Goal: Task Accomplishment & Management: Use online tool/utility

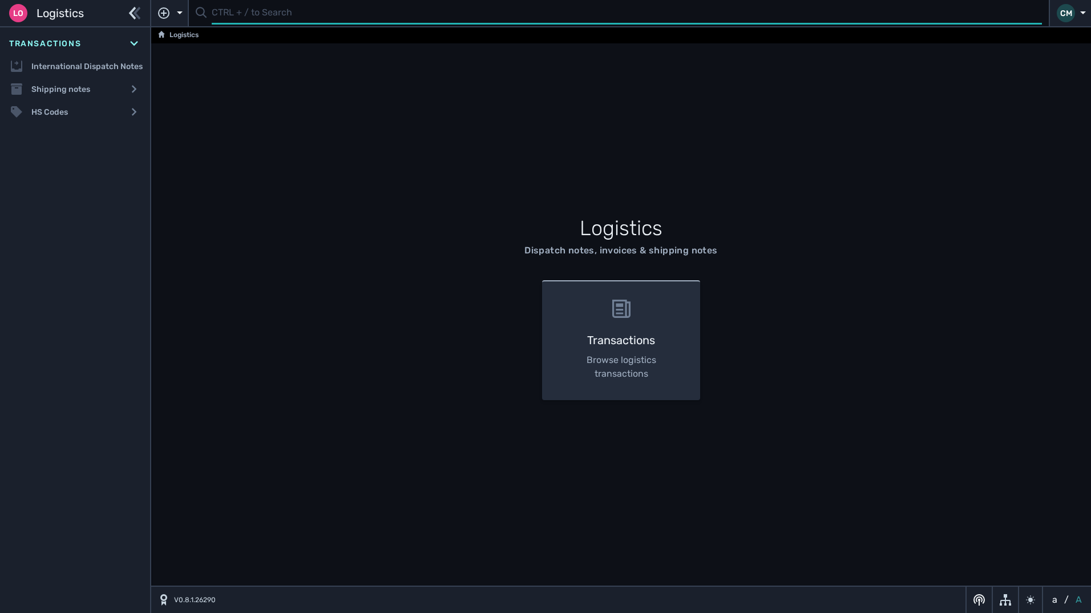
click at [285, 15] on input "text" at bounding box center [627, 13] width 831 height 22
type input "1109727"
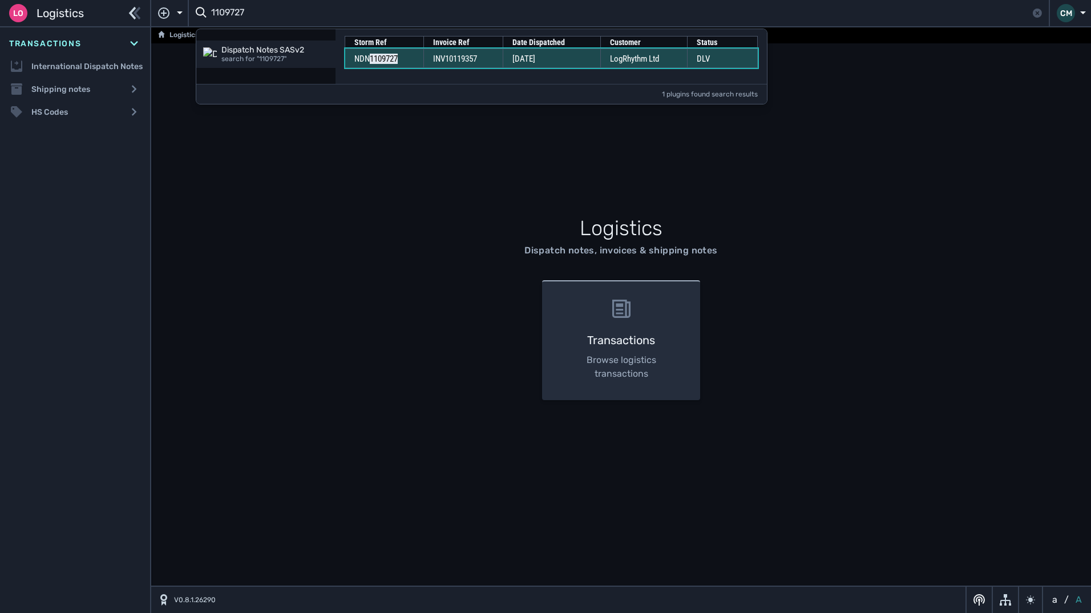
click at [542, 65] on td "06 Oct 2025" at bounding box center [553, 58] width 98 height 19
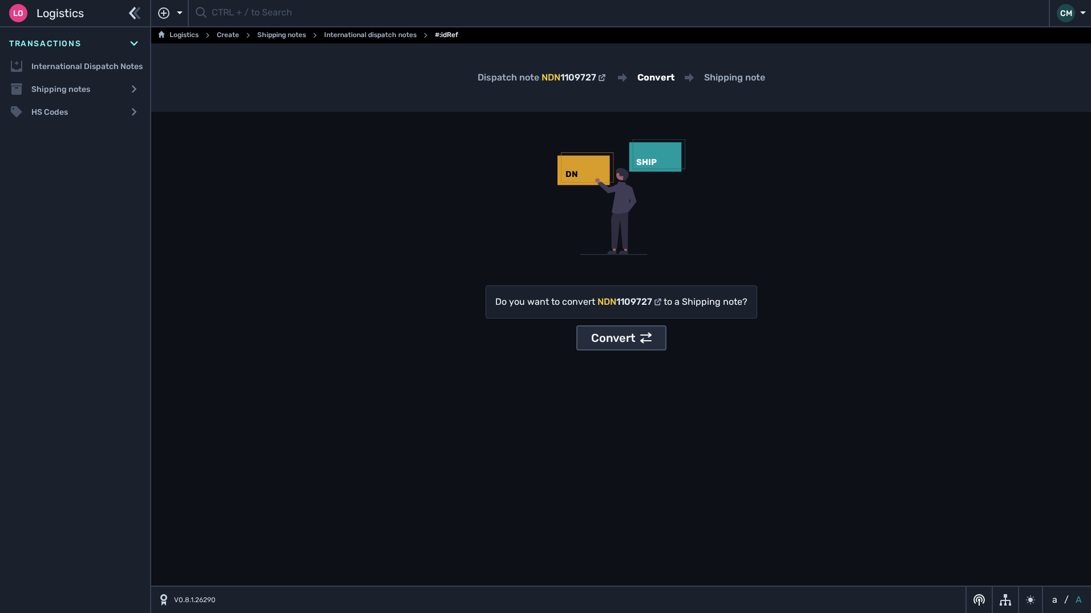
click at [634, 333] on div "Convert" at bounding box center [621, 337] width 61 height 17
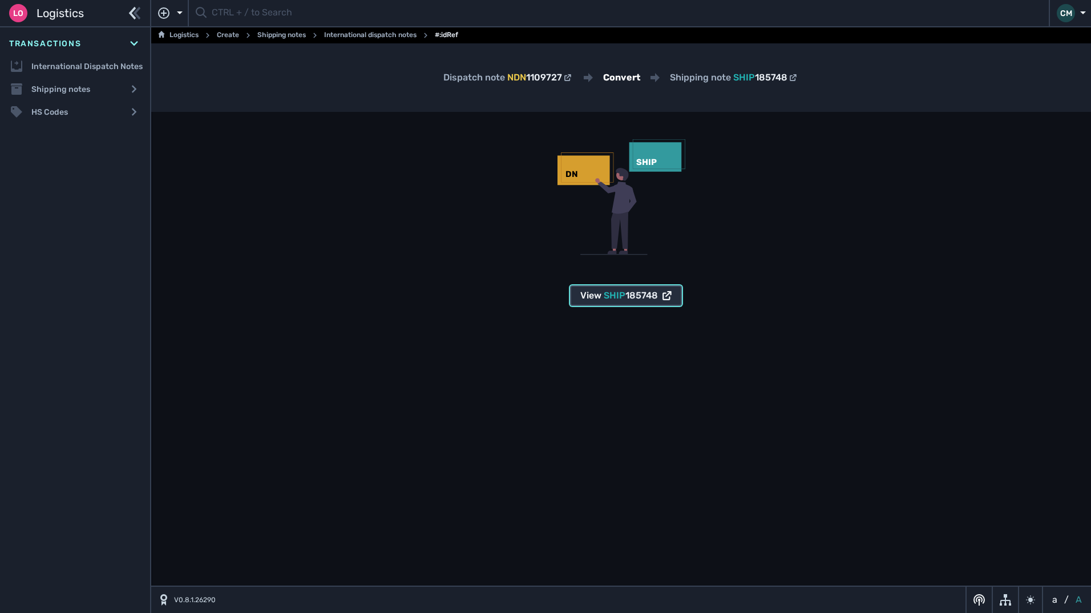
click at [645, 297] on span "185748" at bounding box center [642, 295] width 33 height 11
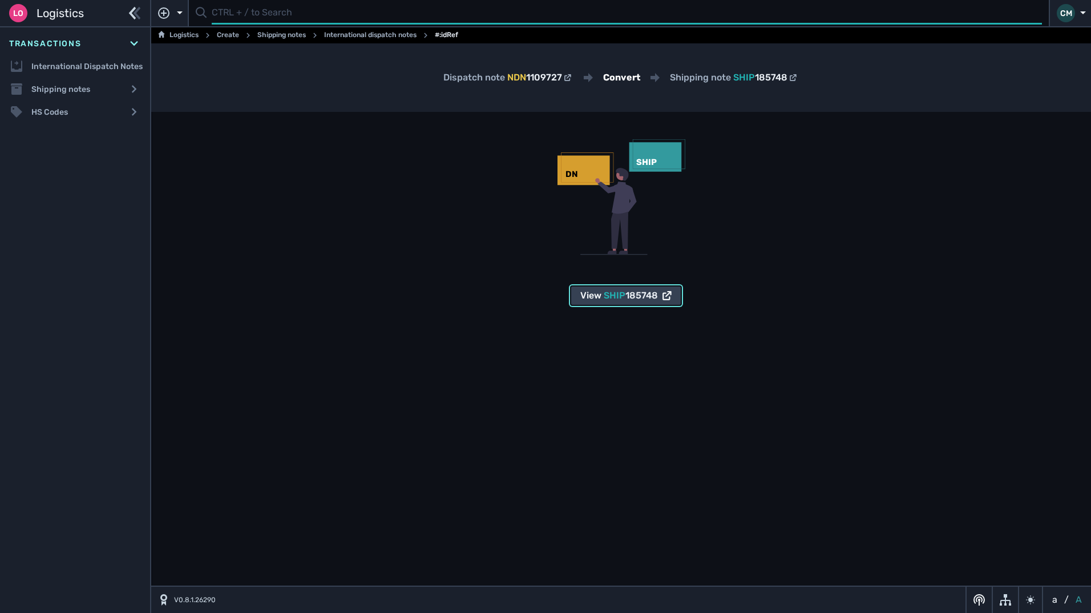
click at [444, 17] on input "text" at bounding box center [627, 13] width 831 height 22
paste input "1109725"
type input "1109725"
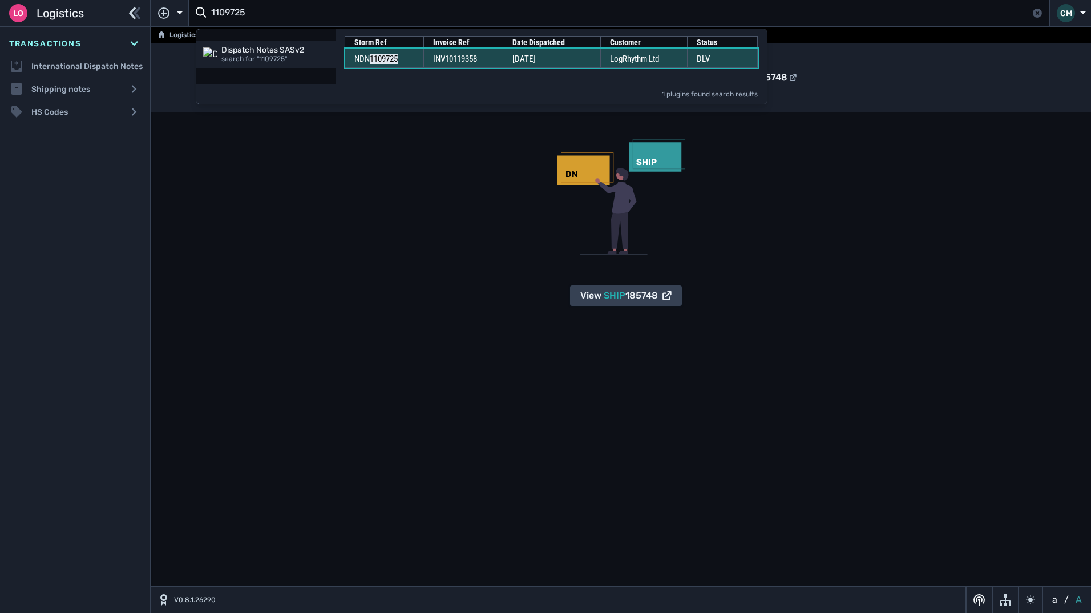
click at [473, 62] on span "INV10119358" at bounding box center [455, 59] width 44 height 10
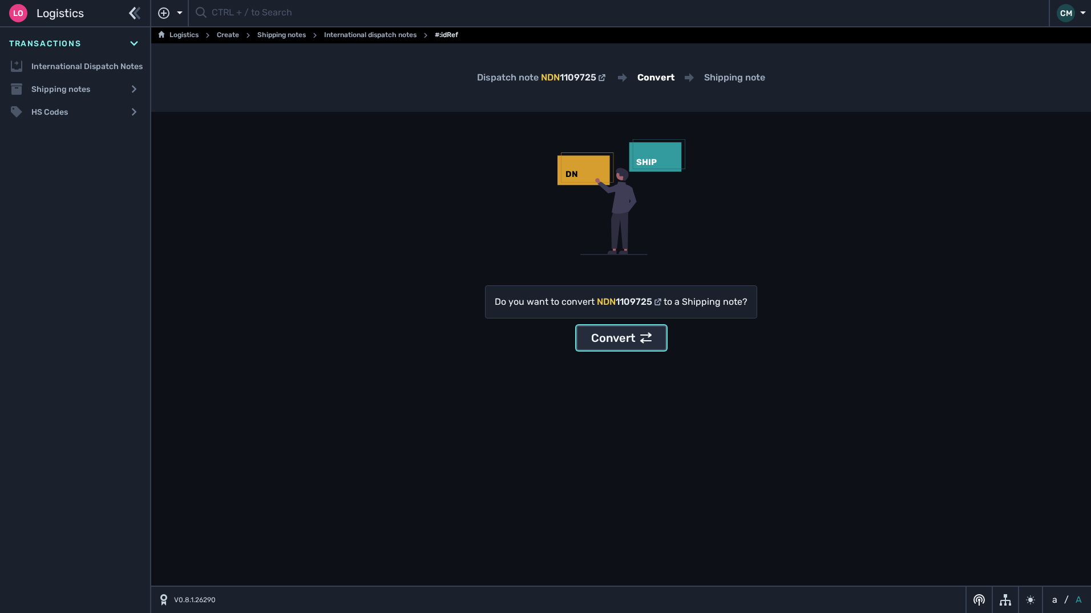
click at [630, 344] on div "Convert" at bounding box center [621, 337] width 61 height 17
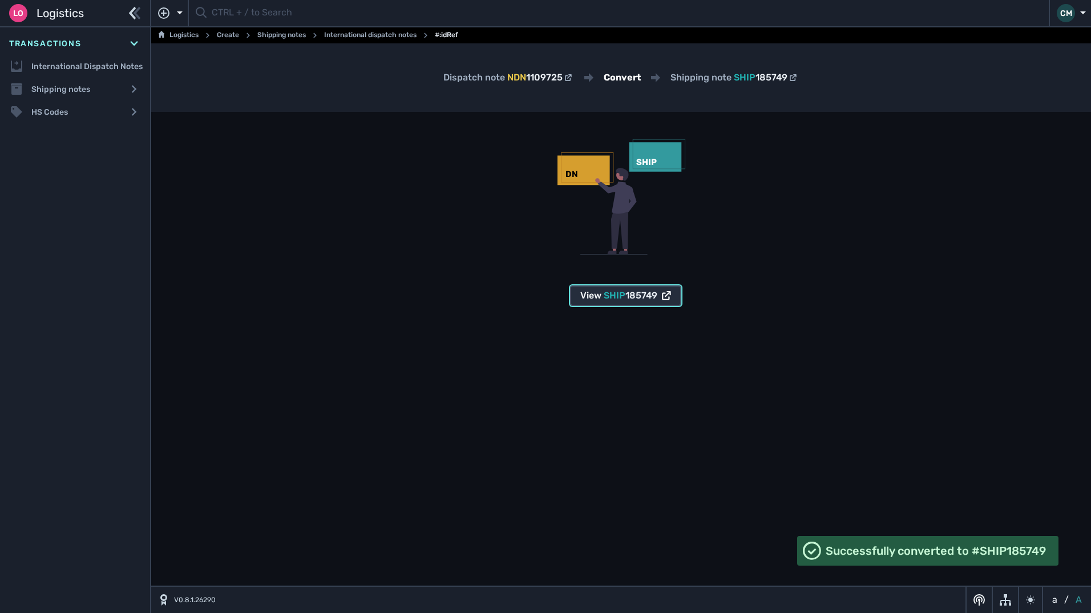
click at [618, 293] on span "SHIP" at bounding box center [615, 295] width 22 height 11
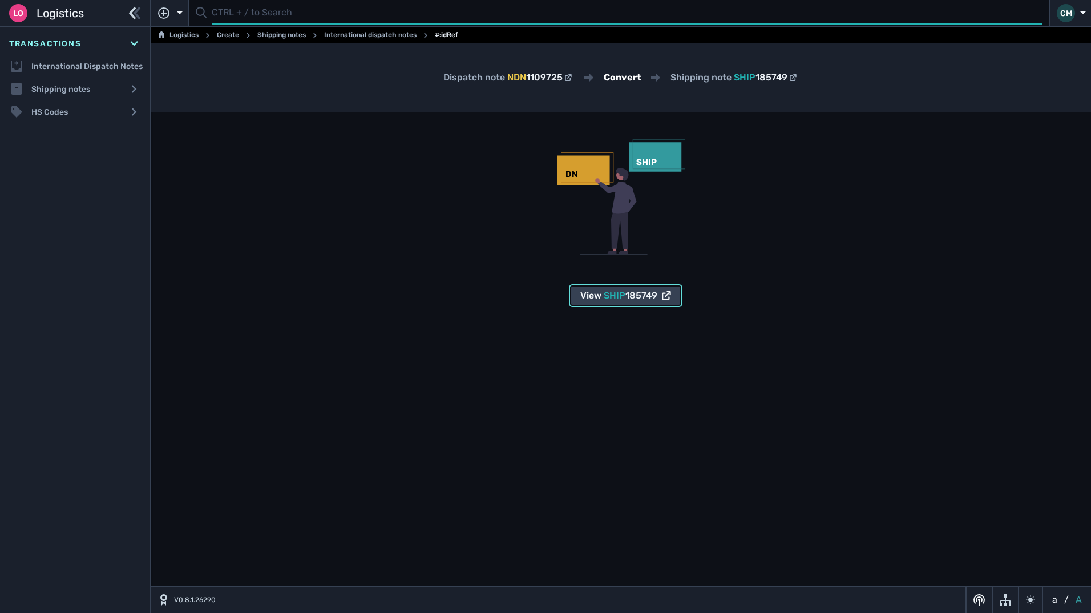
click at [375, 16] on input "text" at bounding box center [627, 13] width 831 height 22
type input "1109745"
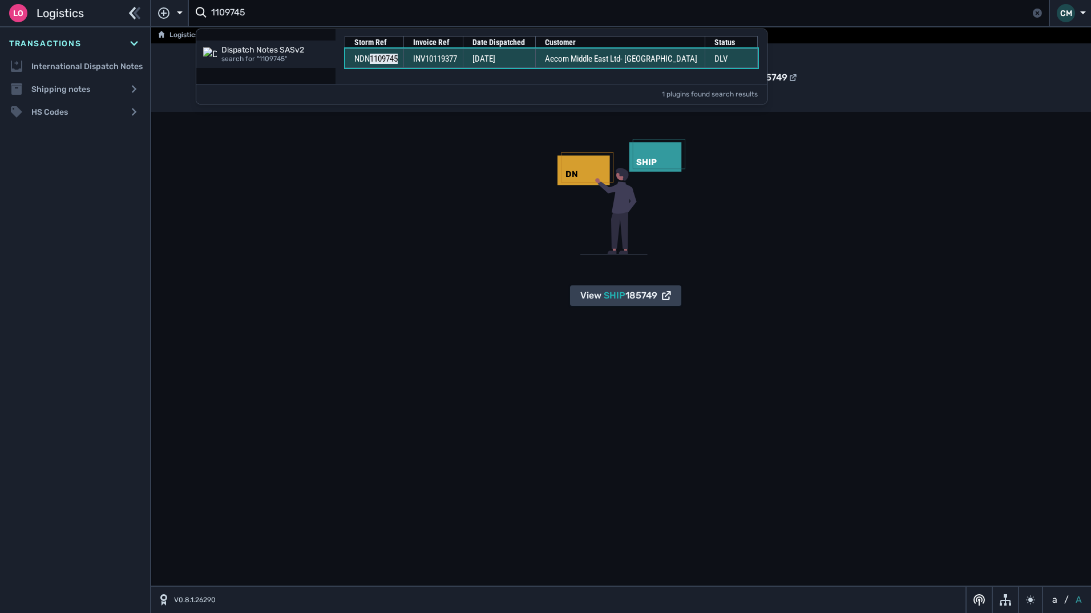
click at [454, 60] on span "INV10119377" at bounding box center [435, 59] width 44 height 10
click at [457, 57] on span "INV10119377" at bounding box center [435, 59] width 44 height 10
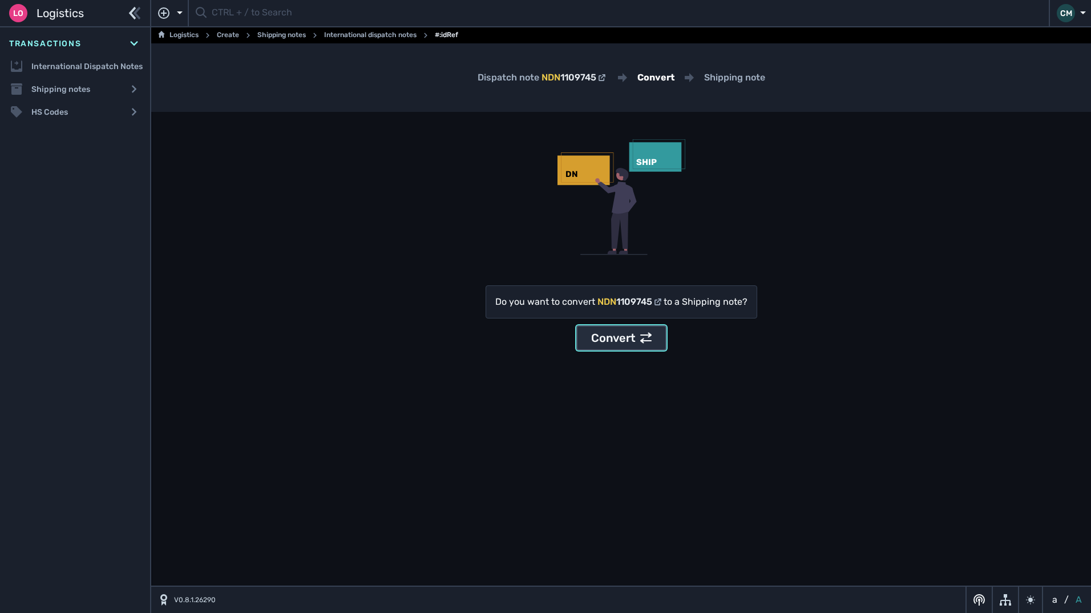
click at [632, 337] on div "Convert" at bounding box center [621, 337] width 61 height 17
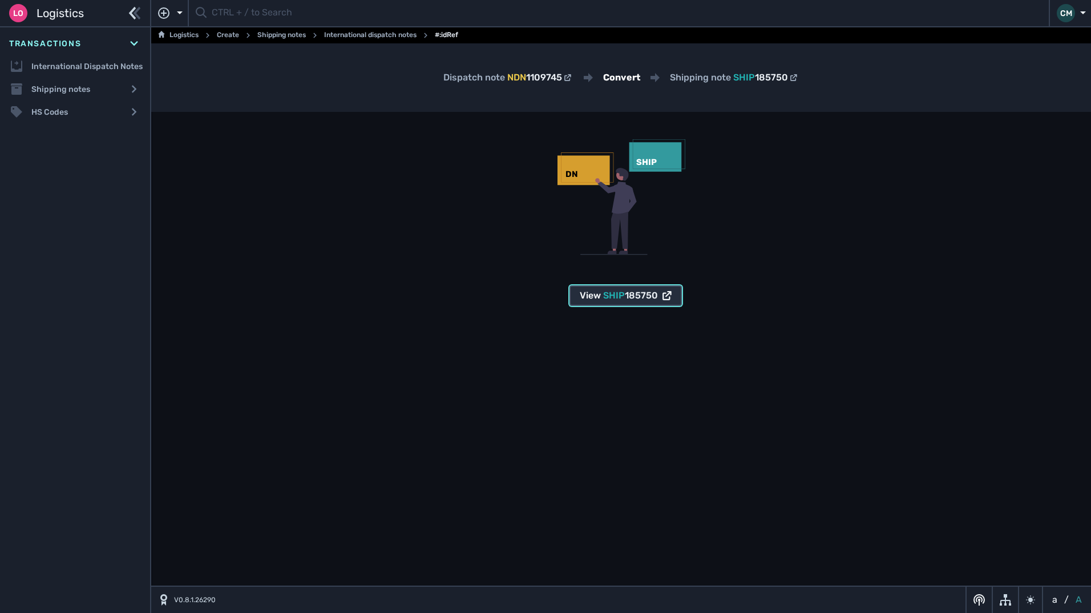
click at [630, 294] on span "185750" at bounding box center [641, 295] width 33 height 11
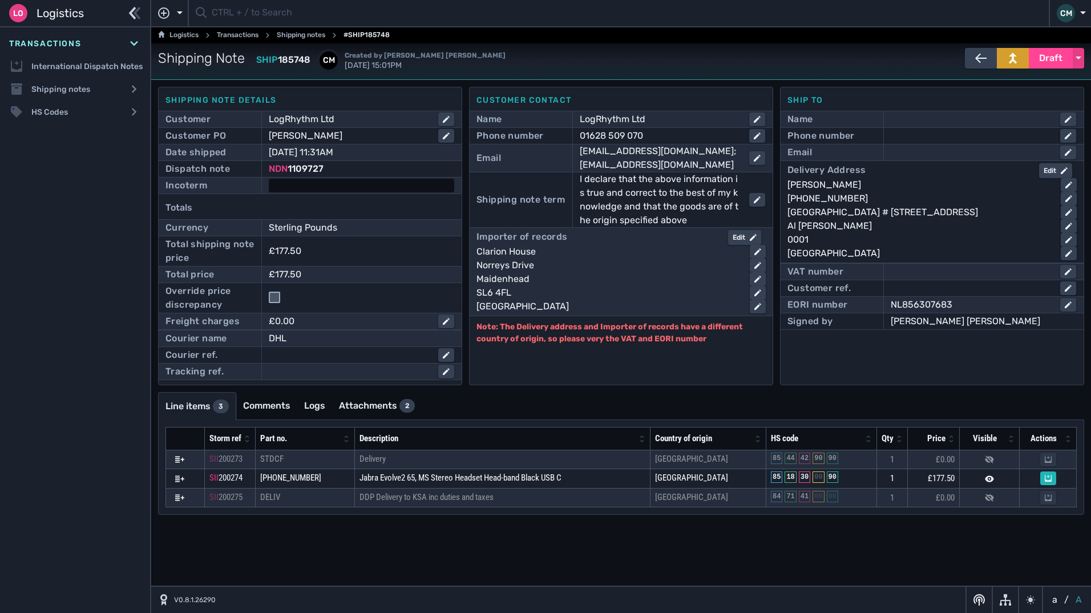
click at [330, 186] on div at bounding box center [362, 186] width 186 height 14
click at [377, 179] on select "- Ex Works - EXW Free Carrier - FCA Carriage Paid To - CPT Carriage Insurance P…" at bounding box center [361, 186] width 183 height 15
select select "[object Object]"
click at [270, 179] on select "- Ex Works - EXW Free Carrier - FCA Carriage Paid To - CPT Carriage Insurance P…" at bounding box center [361, 186] width 183 height 15
click at [747, 237] on div "Edit" at bounding box center [745, 237] width 24 height 10
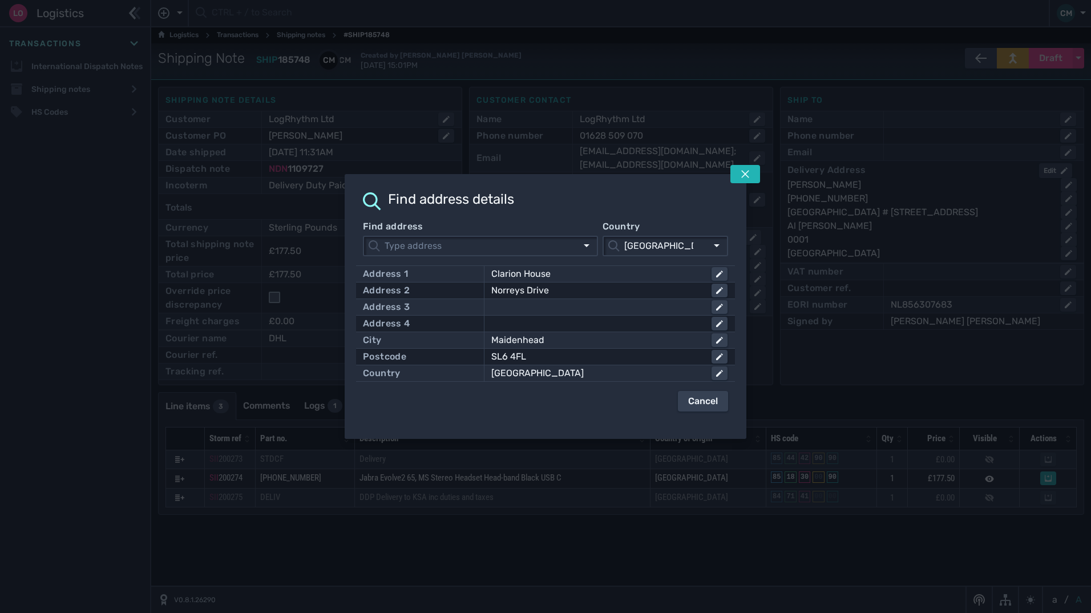
click at [681, 266] on div "Address 1 Clarion House" at bounding box center [545, 274] width 365 height 16
click at [680, 273] on div "Clarion House" at bounding box center [597, 274] width 211 height 14
click at [680, 273] on input "Clarion House" at bounding box center [610, 274] width 234 height 14
click button "submit" at bounding box center [0, 0] width 0 height 0
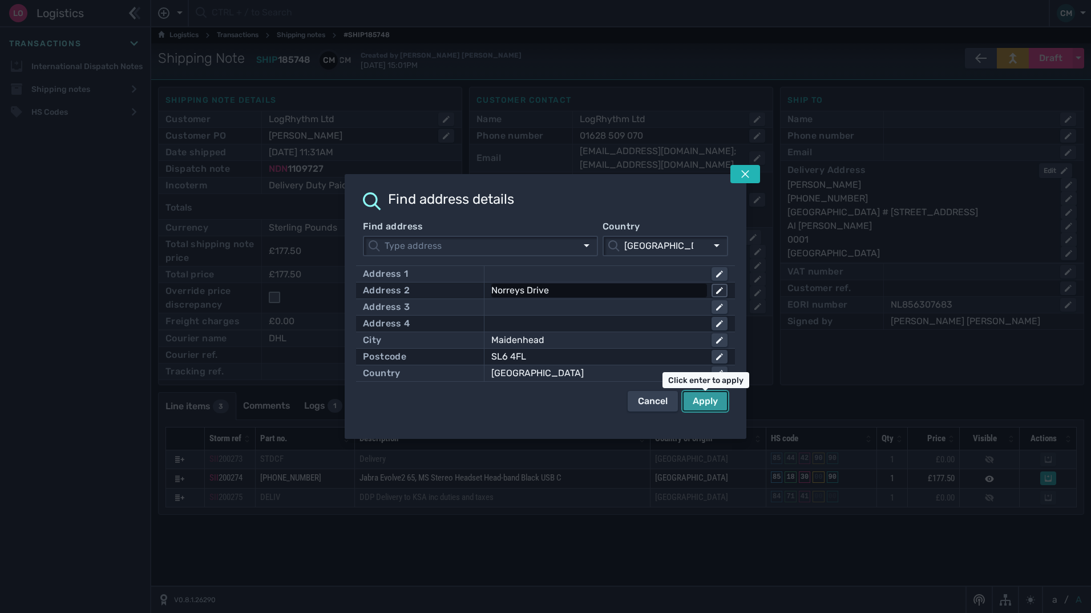
click at [720, 289] on icon at bounding box center [719, 290] width 7 height 7
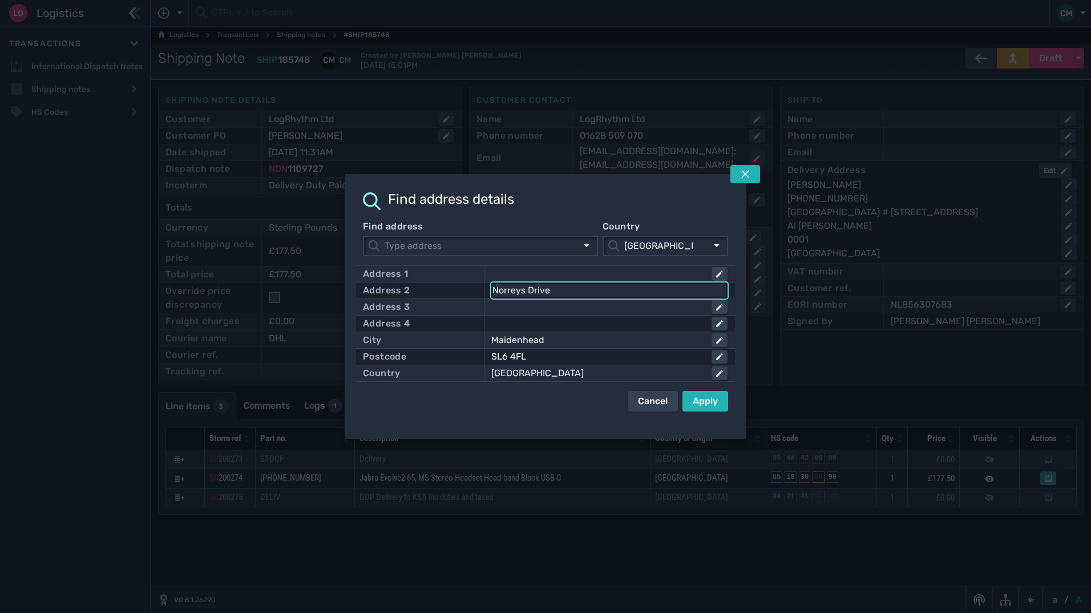
drag, startPoint x: 571, startPoint y: 286, endPoint x: 318, endPoint y: 252, distance: 255.2
click at [334, 264] on div "Find address details Find address Country United Kingdom United Kingdom Address…" at bounding box center [545, 306] width 1091 height 613
type input "N"
click button "submit" at bounding box center [0, 0] width 0 height 0
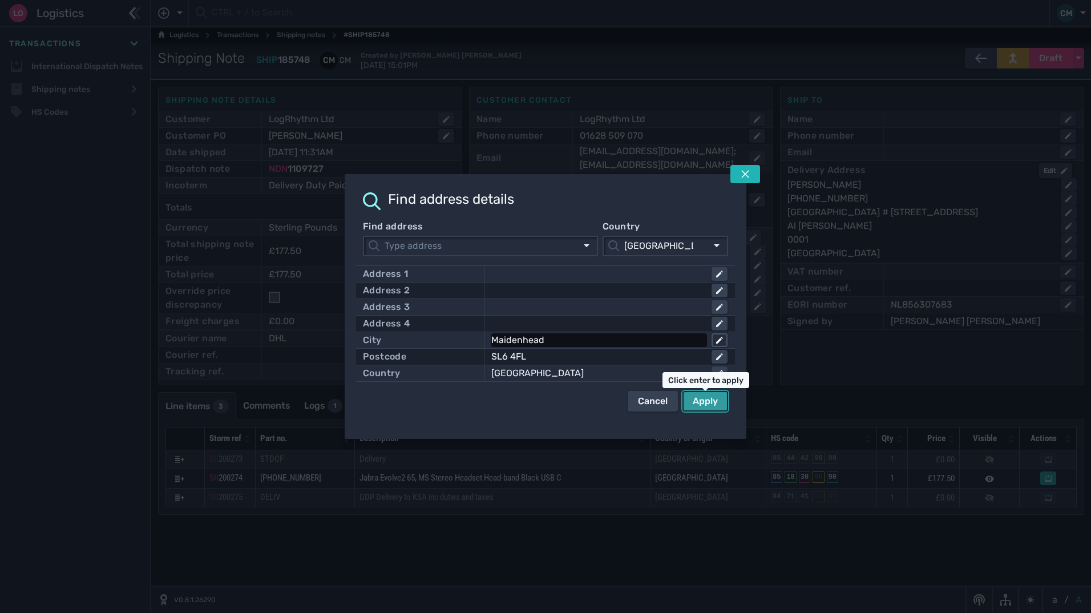
click at [716, 338] on icon at bounding box center [719, 340] width 7 height 7
drag, startPoint x: 603, startPoint y: 337, endPoint x: 316, endPoint y: 295, distance: 289.8
click at [358, 307] on div "Address 1 Address 2 Address 3 Address 4 City Maidenhead Postcode SL6 4FL Countr…" at bounding box center [545, 323] width 379 height 116
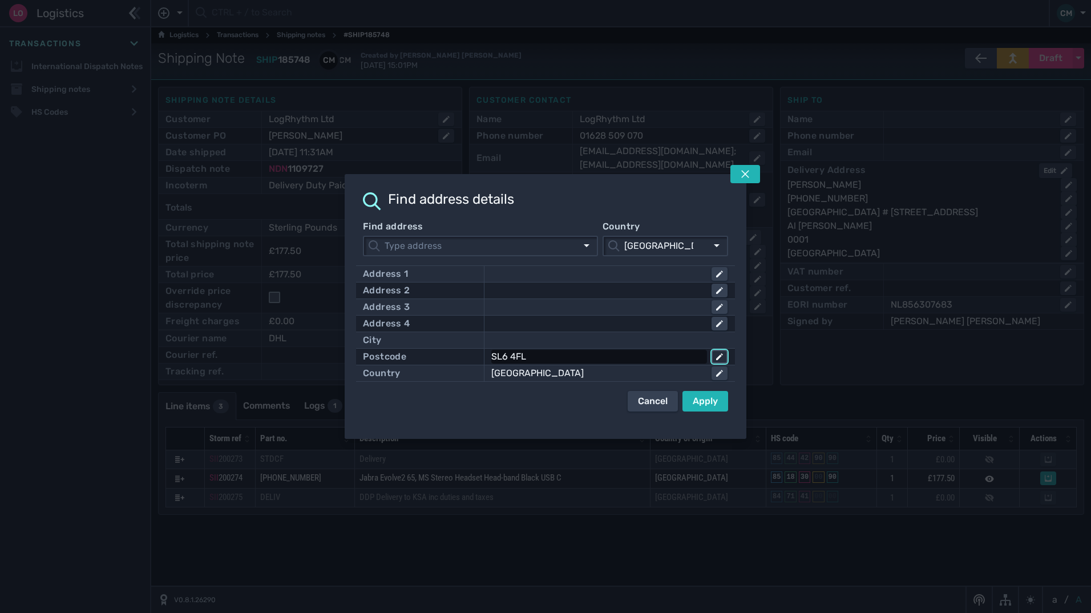
click at [721, 357] on icon at bounding box center [719, 356] width 7 height 7
drag, startPoint x: 626, startPoint y: 356, endPoint x: 279, endPoint y: 323, distance: 348.0
click at [280, 324] on div "Find address details Find address Country United Kingdom United Kingdom Address…" at bounding box center [545, 306] width 1091 height 613
click at [608, 370] on div "[GEOGRAPHIC_DATA]" at bounding box center [597, 373] width 211 height 14
type input "U"
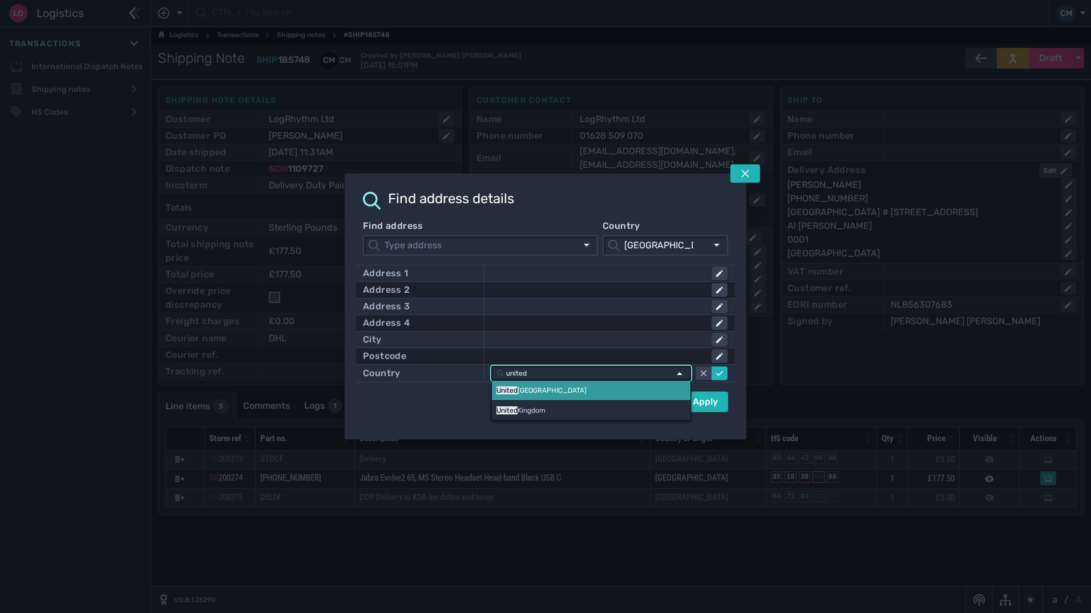
type input "united"
click at [627, 387] on link "United Arab Emirates" at bounding box center [591, 390] width 199 height 19
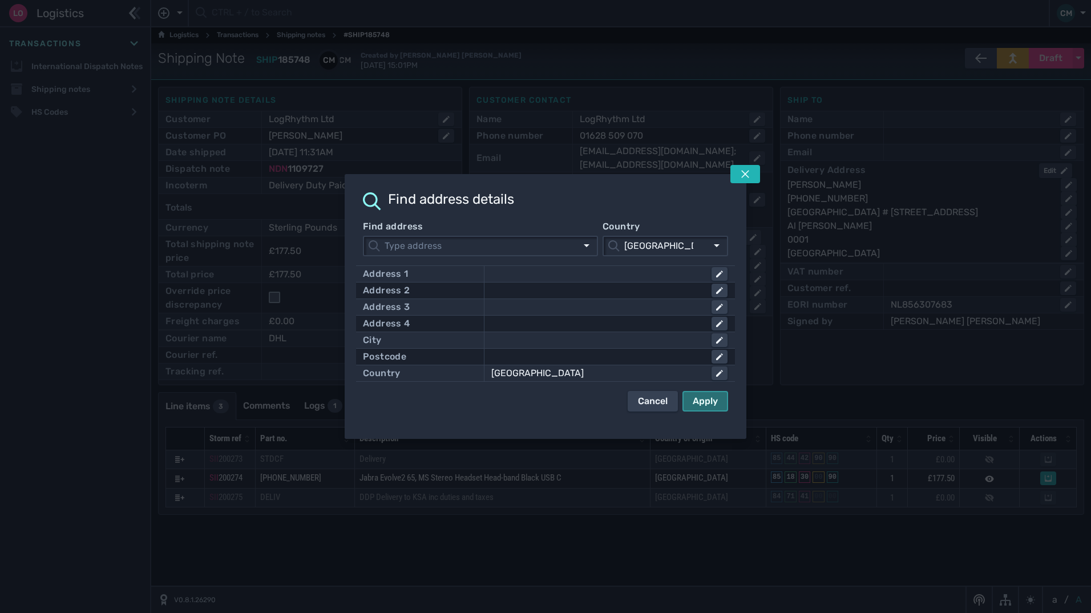
click at [708, 403] on div "Apply" at bounding box center [705, 401] width 25 height 14
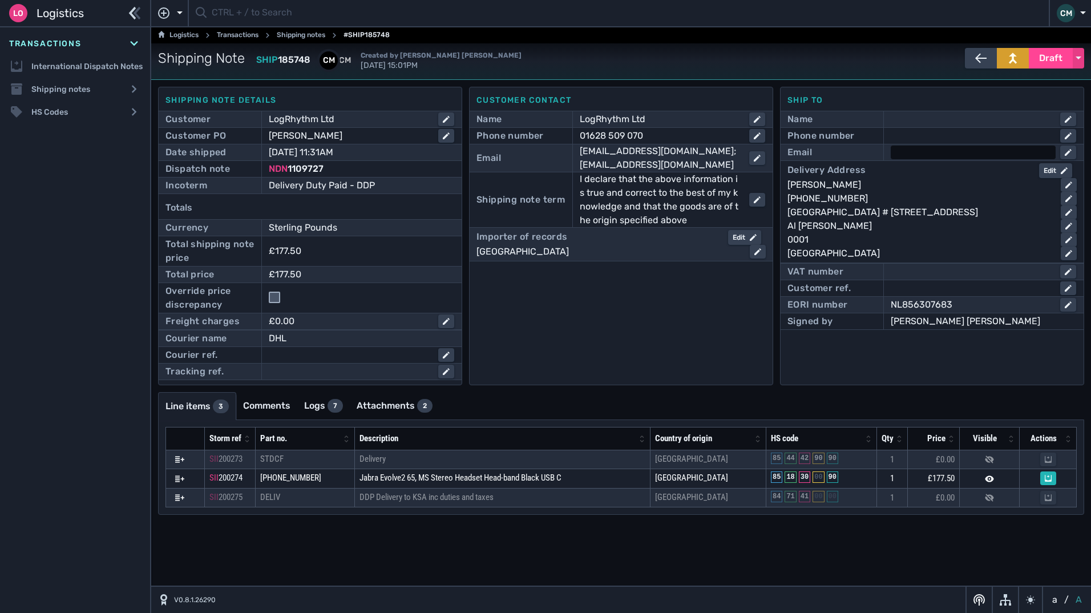
click at [899, 153] on div at bounding box center [973, 153] width 165 height 14
paste input "abdul.naufal@exabeam.com"
type input "abdul.naufal@exabeam.com"
click at [844, 184] on div "Abdul Naufal" at bounding box center [920, 185] width 264 height 14
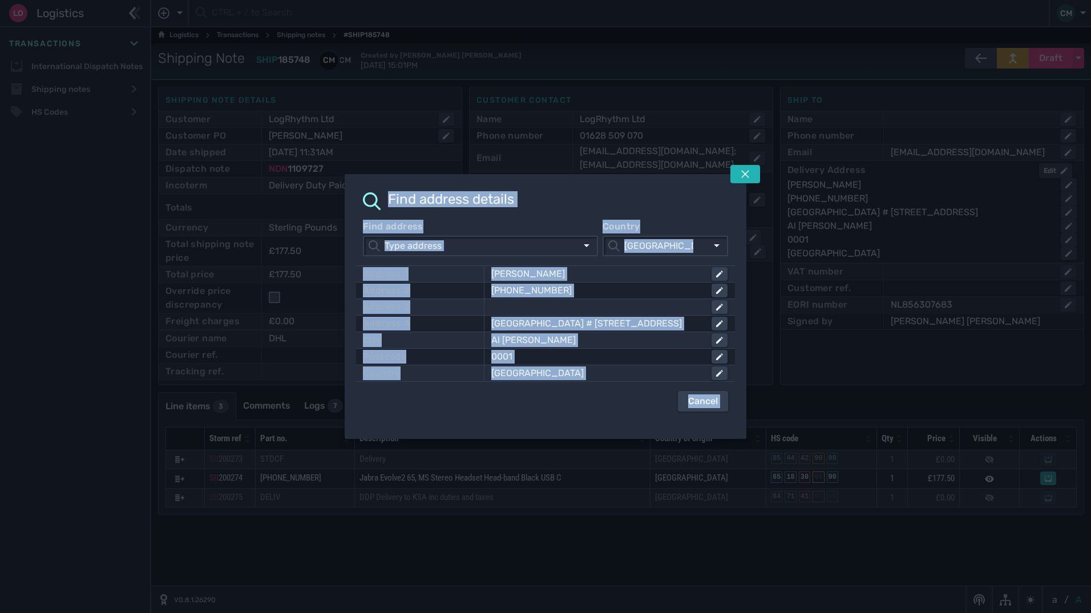
click at [844, 184] on div at bounding box center [545, 306] width 1091 height 613
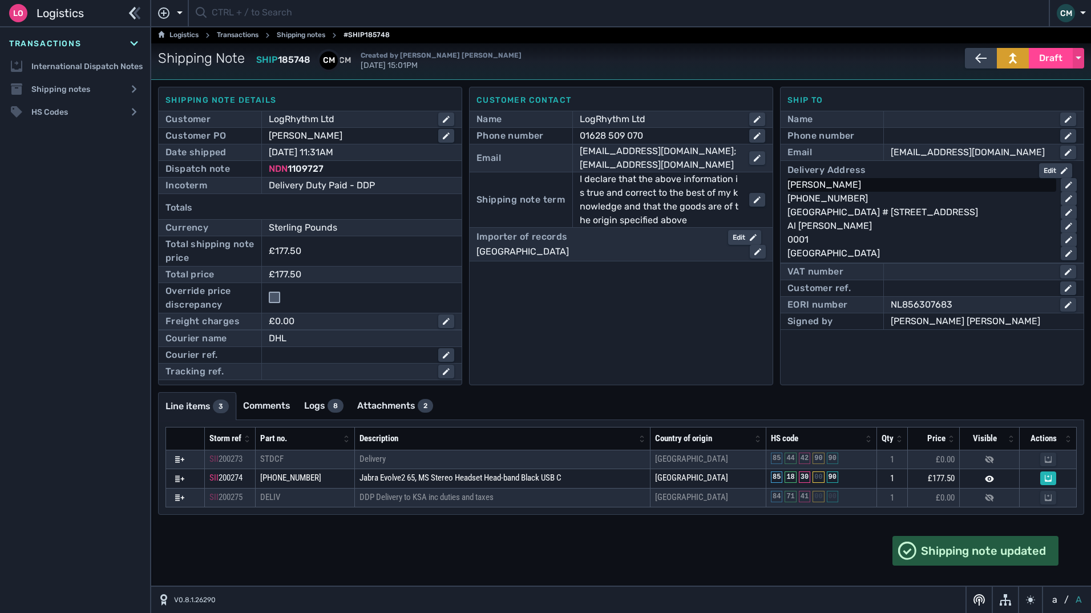
click at [843, 184] on div "Abdul Naufal" at bounding box center [920, 185] width 264 height 14
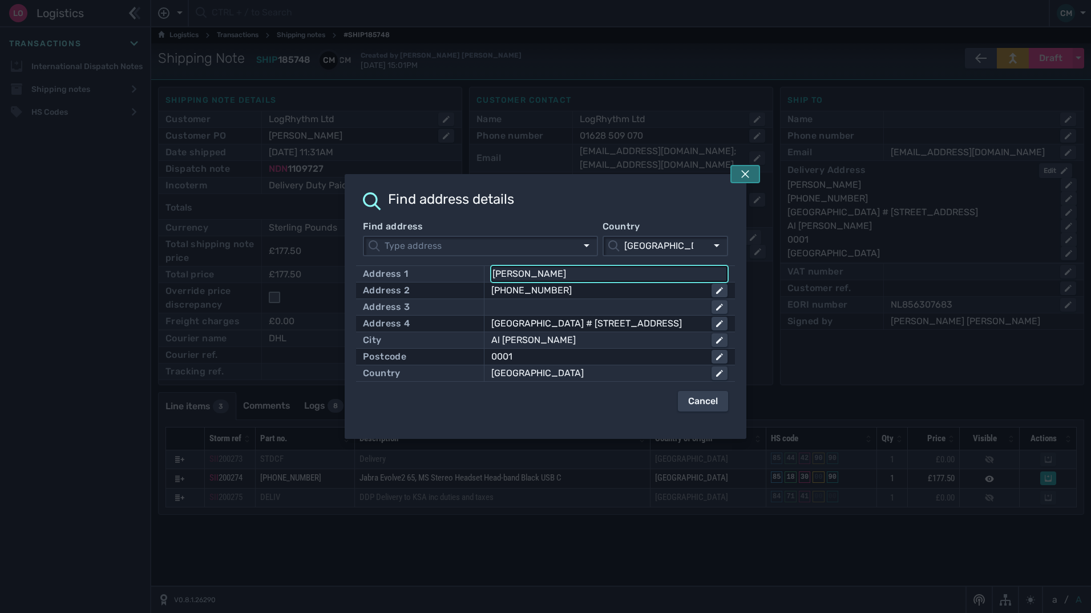
click at [746, 175] on icon at bounding box center [746, 174] width 8 height 8
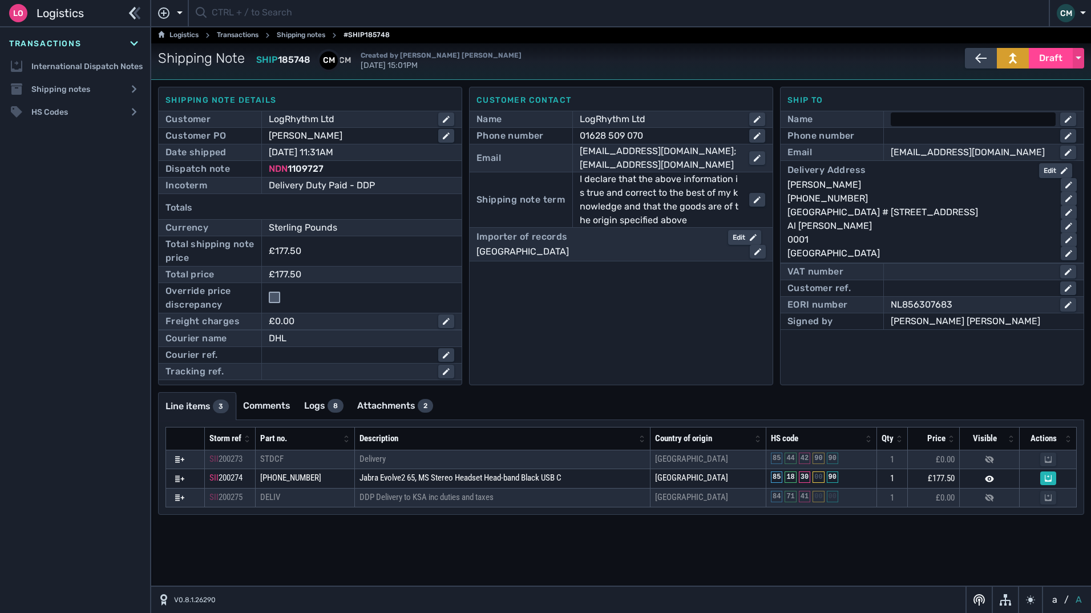
click at [912, 117] on div at bounding box center [973, 119] width 165 height 14
paste input "Abdul Naufal"
type input "Abdul Naufal"
click at [842, 199] on div "+971544240544" at bounding box center [920, 199] width 264 height 14
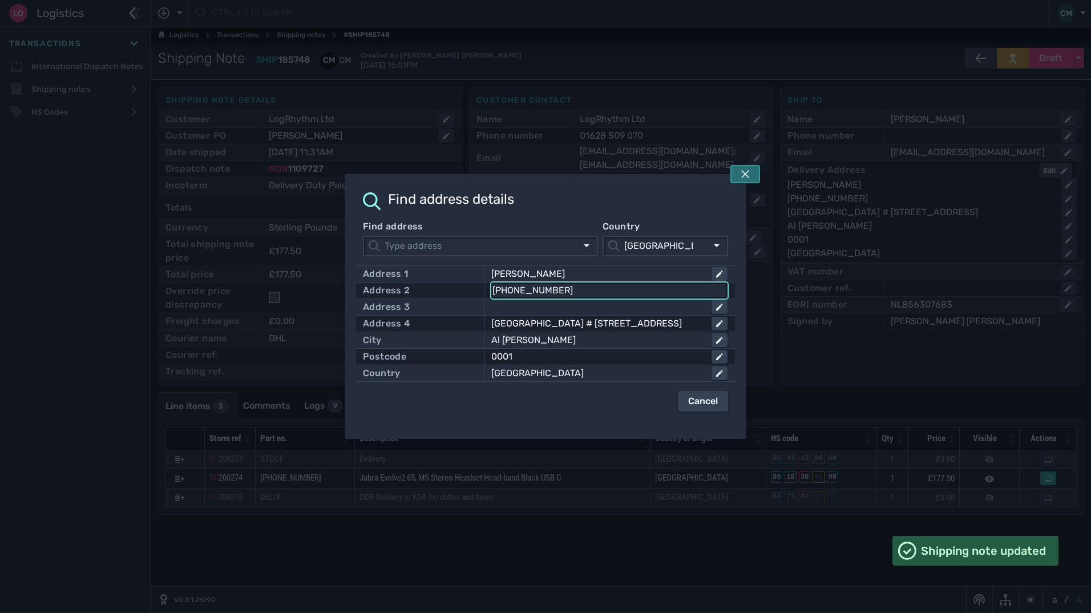
click at [743, 175] on icon at bounding box center [745, 174] width 9 height 9
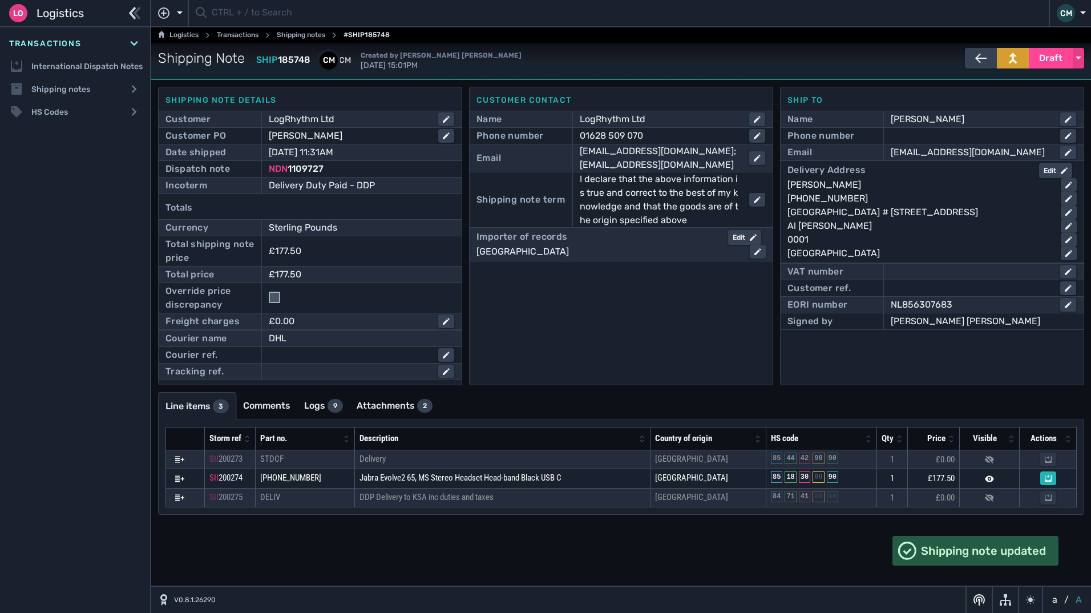
click at [932, 131] on div at bounding box center [973, 136] width 165 height 14
paste input "+971544240544"
type input "+971544240544"
click at [580, 282] on div "Customer contact Name LogRhythm Ltd Phone number 01628 509 070 Email IAP@logrhy…" at bounding box center [621, 236] width 304 height 299
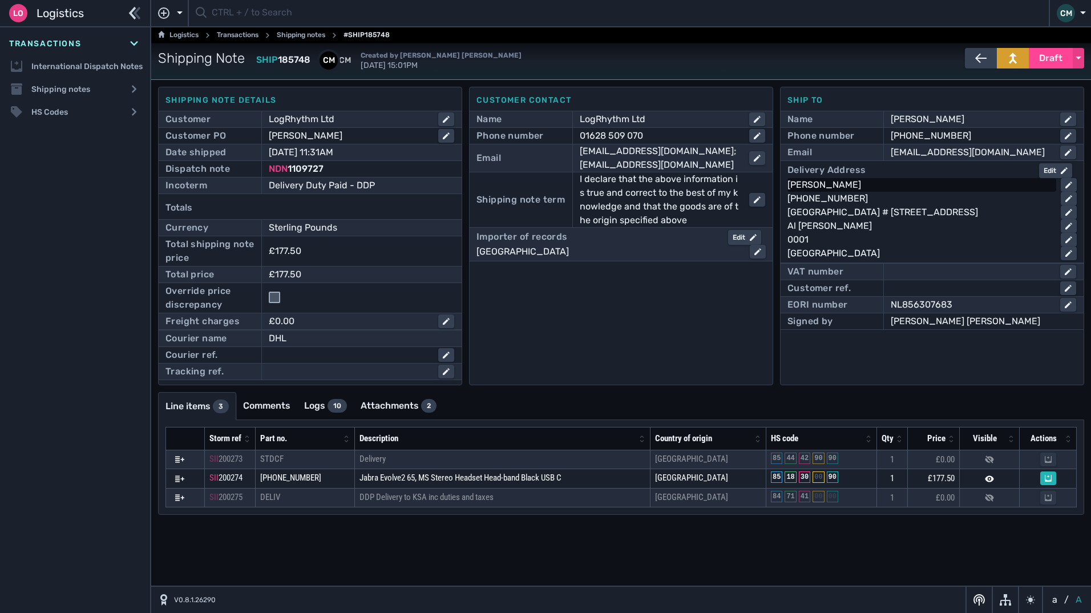
click at [882, 187] on div "Abdul Naufal" at bounding box center [920, 185] width 264 height 14
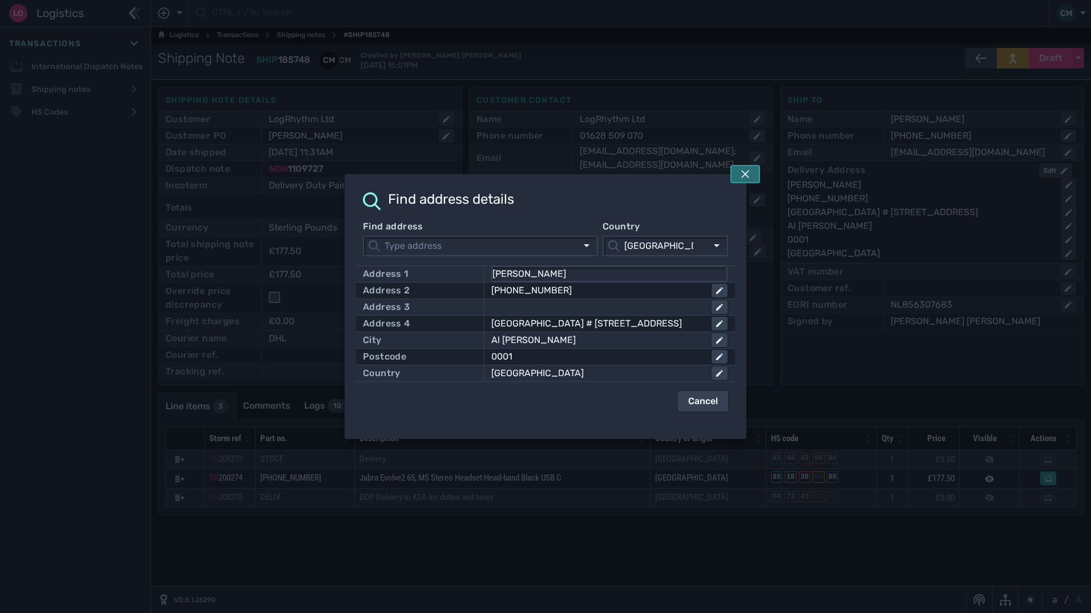
click at [743, 172] on icon at bounding box center [746, 174] width 8 height 8
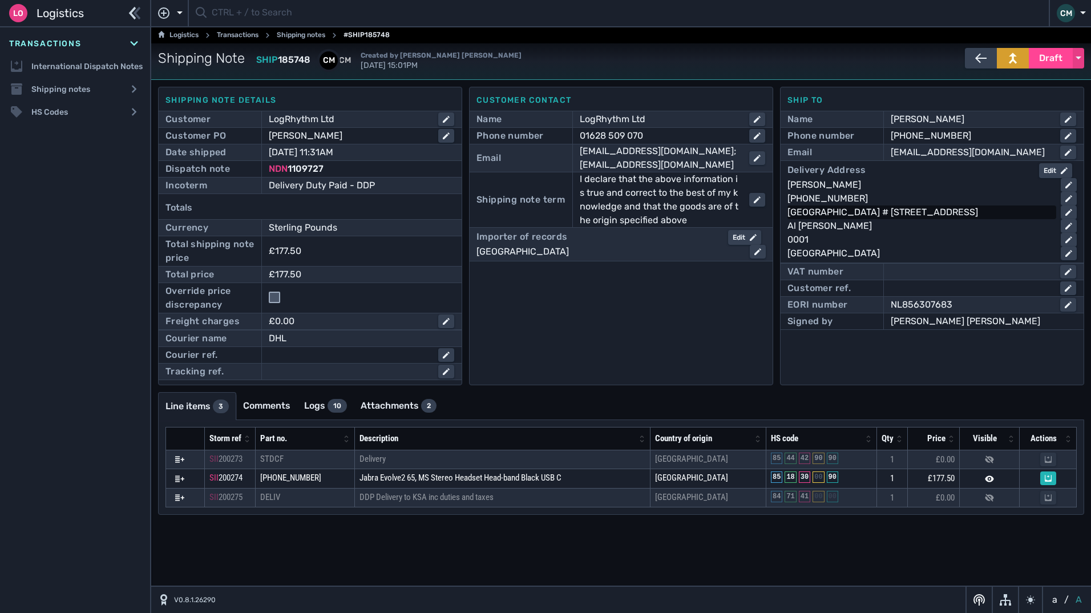
click at [900, 214] on div "SS Lootah Tower Flat # 907 Tawun Street" at bounding box center [920, 213] width 264 height 14
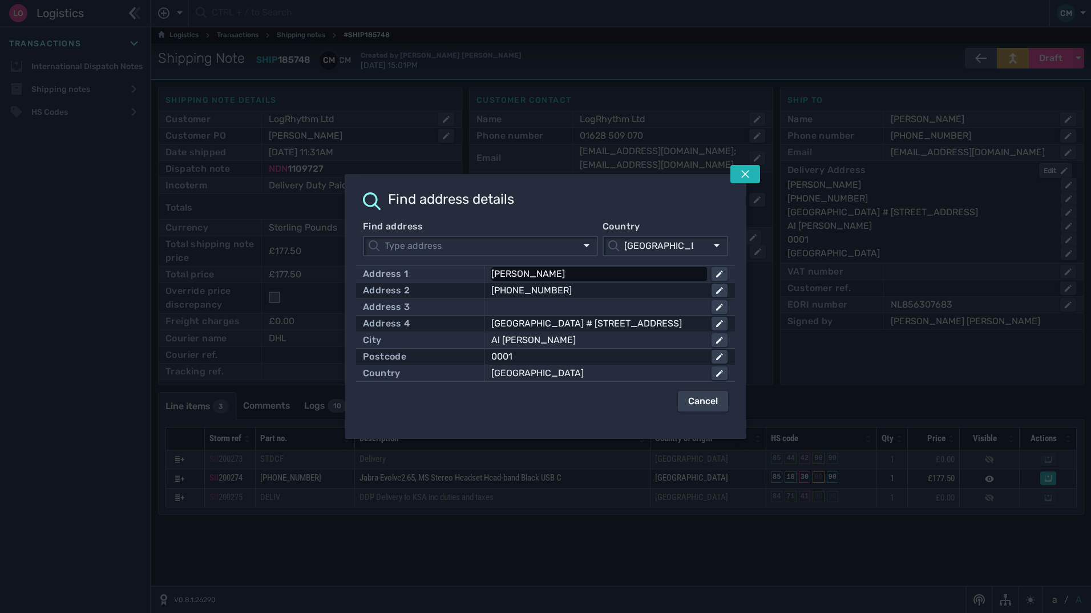
click at [599, 277] on div "Abdul Naufal" at bounding box center [597, 274] width 211 height 14
click at [599, 277] on input "Abdul Naufal" at bounding box center [610, 274] width 234 height 14
click at [670, 322] on div "SS Lootah Tower Flat # 907 Tawun Street" at bounding box center [597, 324] width 211 height 14
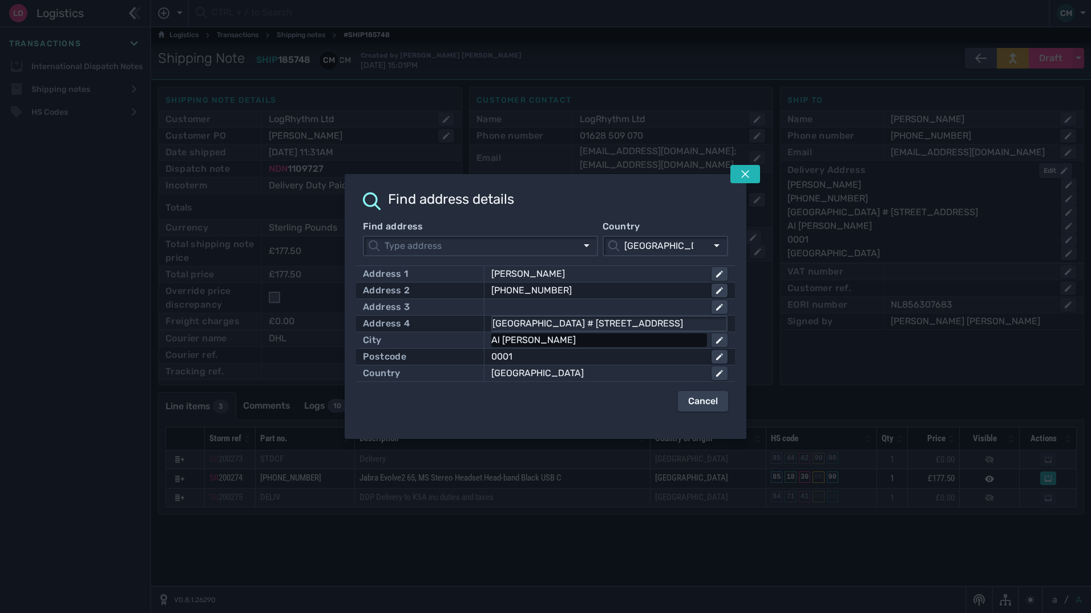
click at [566, 341] on div "Al Mamzar Sharjah" at bounding box center [597, 340] width 211 height 14
drag, startPoint x: 539, startPoint y: 341, endPoint x: 365, endPoint y: 335, distance: 174.2
click at [368, 335] on div "City Al Mamzar Sharjah" at bounding box center [545, 340] width 365 height 16
click at [557, 288] on div "+971544240544" at bounding box center [597, 291] width 211 height 14
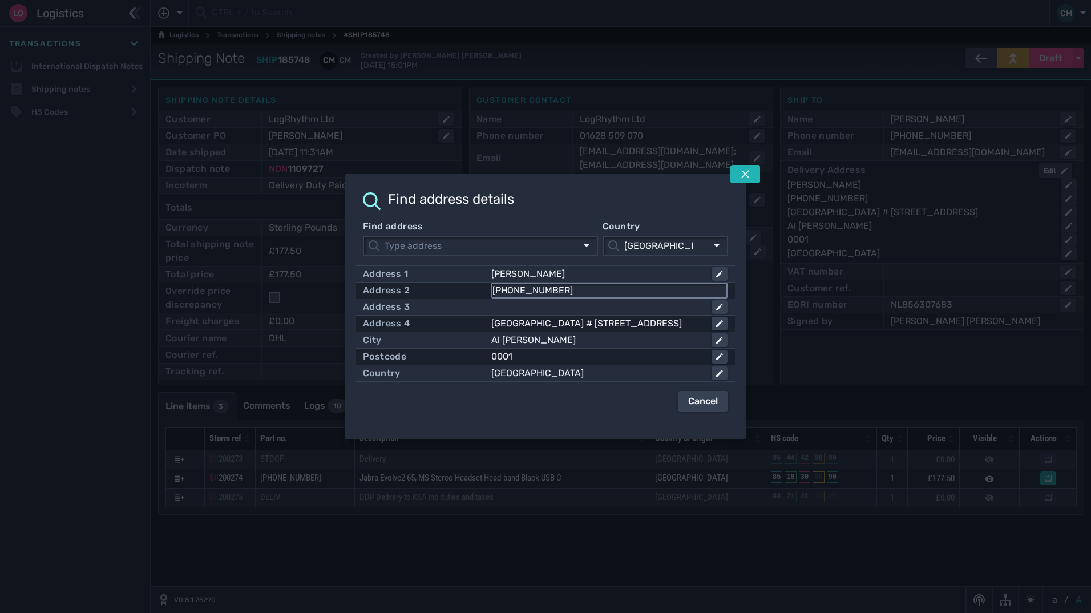
drag, startPoint x: 568, startPoint y: 290, endPoint x: 514, endPoint y: 295, distance: 54.5
click at [514, 295] on input "+971544240544" at bounding box center [610, 291] width 234 height 14
click at [871, 308] on div at bounding box center [545, 306] width 1091 height 613
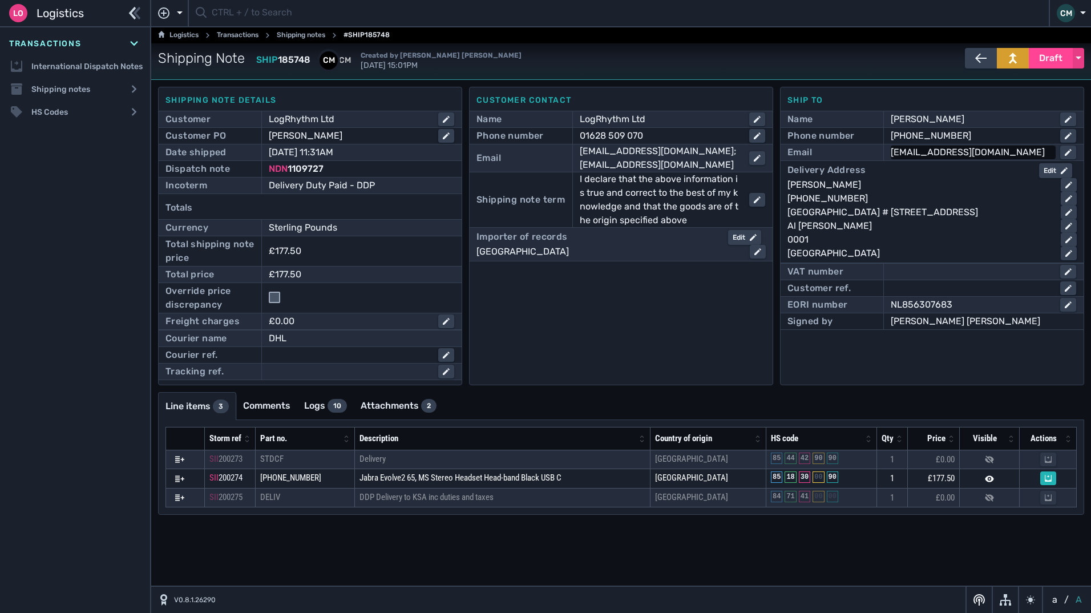
click at [1021, 152] on div "abdul.naufal@exabeam.com" at bounding box center [971, 153] width 160 height 14
drag, startPoint x: 1021, startPoint y: 152, endPoint x: 654, endPoint y: 145, distance: 367.1
click at [656, 145] on div "Shipping note details Customer LogRhythm Ltd Customer PO ABDUL NAUFAL Date ship…" at bounding box center [621, 236] width 927 height 299
click at [1058, 59] on span "Draft" at bounding box center [1051, 58] width 23 height 14
click at [1009, 87] on div "Dispatched" at bounding box center [1030, 82] width 108 height 23
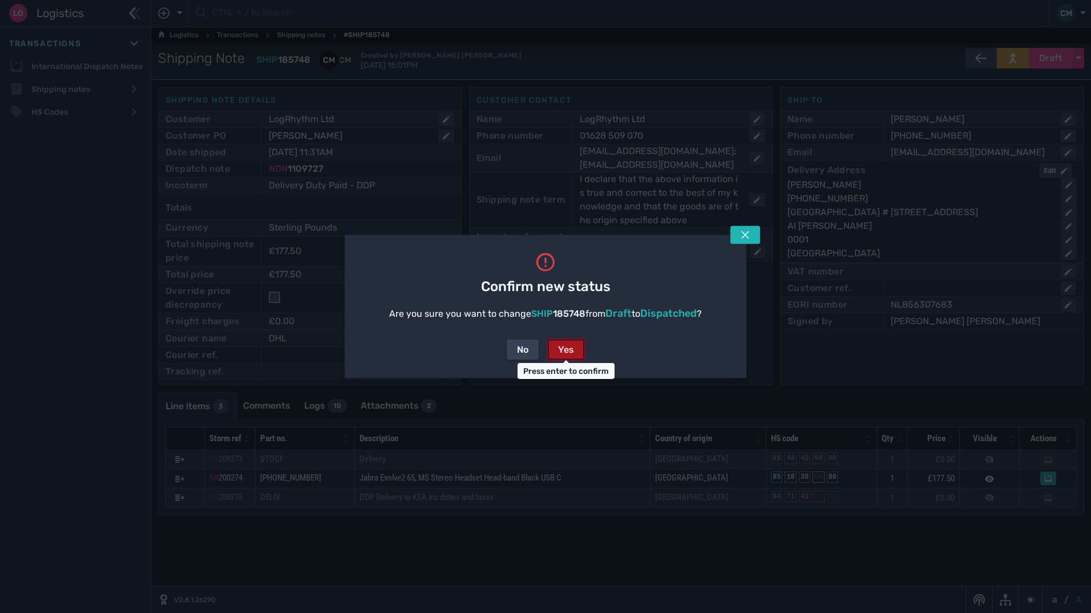
click at [567, 349] on div "Yes" at bounding box center [566, 350] width 16 height 14
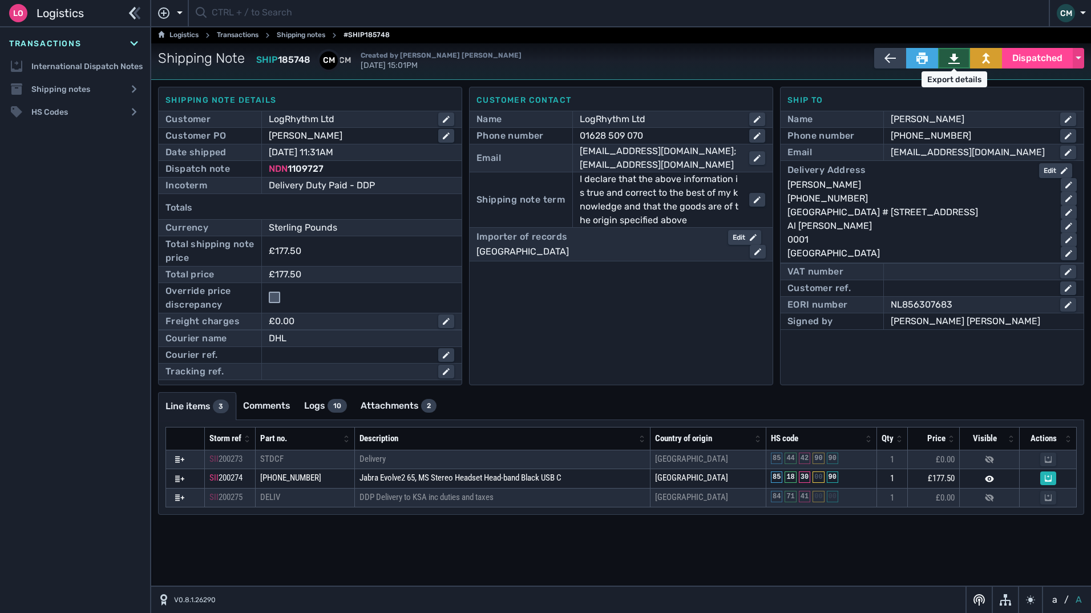
click at [948, 60] on button at bounding box center [955, 58] width 32 height 21
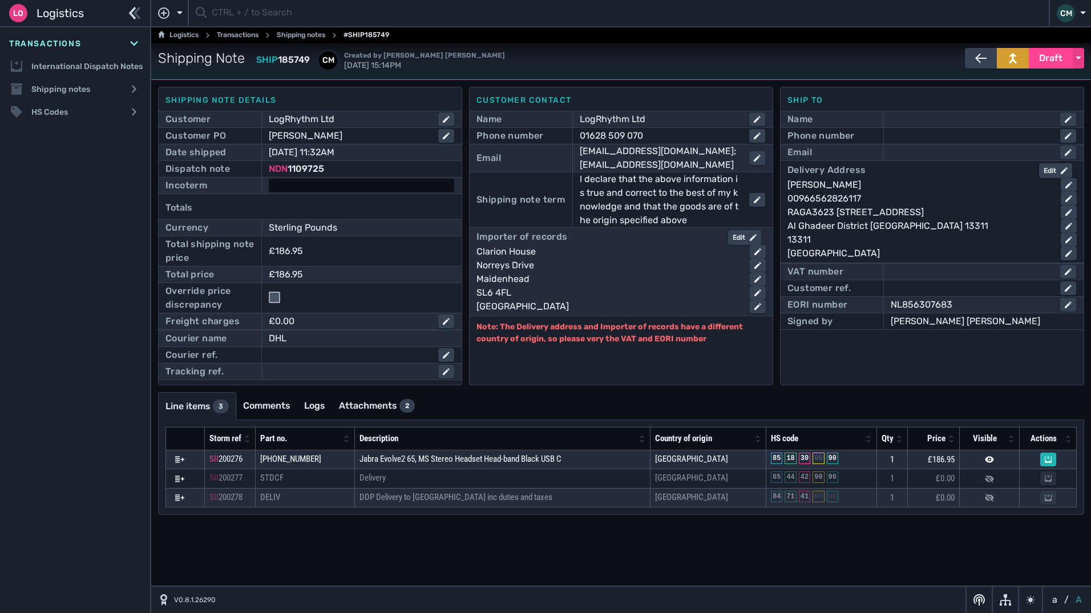
click at [330, 182] on div at bounding box center [362, 186] width 186 height 14
click at [286, 184] on select "- Ex Works - EXW Free Carrier - FCA Carriage Paid To - CPT Carriage Insurance P…" at bounding box center [361, 186] width 183 height 15
select select "[object Object]"
click at [270, 179] on select "- Ex Works - EXW Free Carrier - FCA Carriage Paid To - CPT Carriage Insurance P…" at bounding box center [361, 186] width 183 height 15
click at [899, 148] on div at bounding box center [973, 153] width 165 height 14
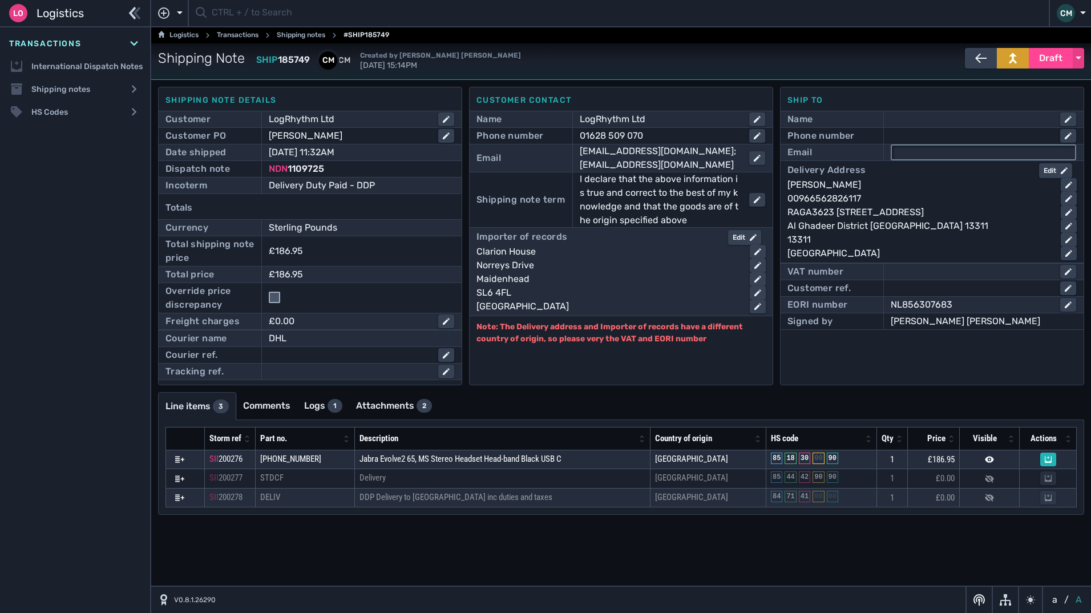
paste input "mohamed.atta@exabeam.com"
type input "mohamed.atta@exabeam.com"
click at [868, 182] on div "Mohamed Atta Elnewishi" at bounding box center [920, 185] width 264 height 14
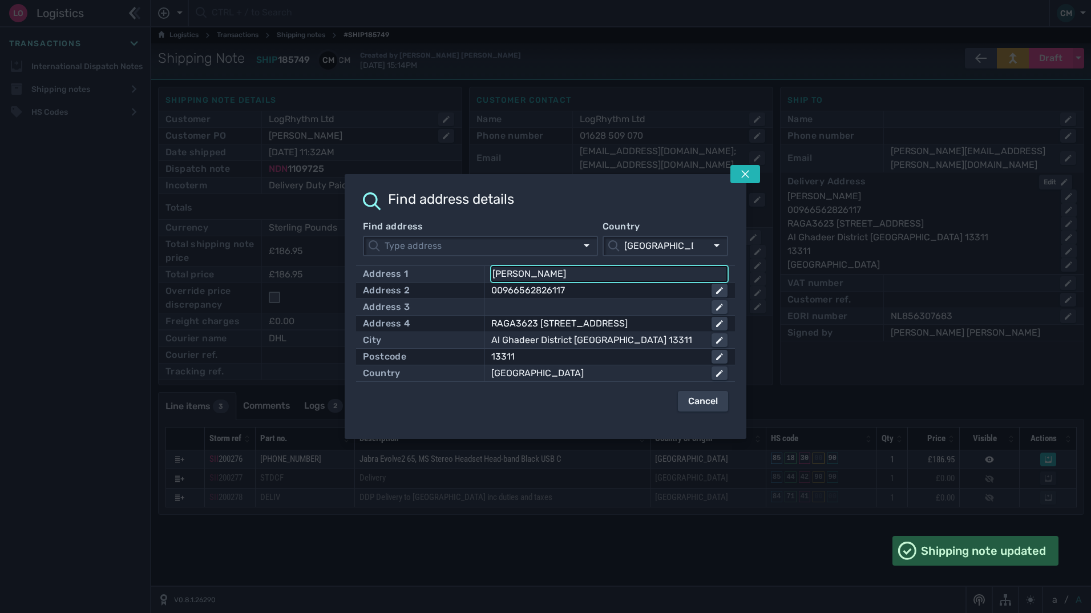
drag, startPoint x: 574, startPoint y: 272, endPoint x: 388, endPoint y: 263, distance: 186.3
click at [394, 265] on div "Find address Country United Kingdom United Kingdom Address 1 Mohamed Atta Elnew…" at bounding box center [545, 316] width 365 height 192
click at [753, 175] on button at bounding box center [746, 174] width 30 height 18
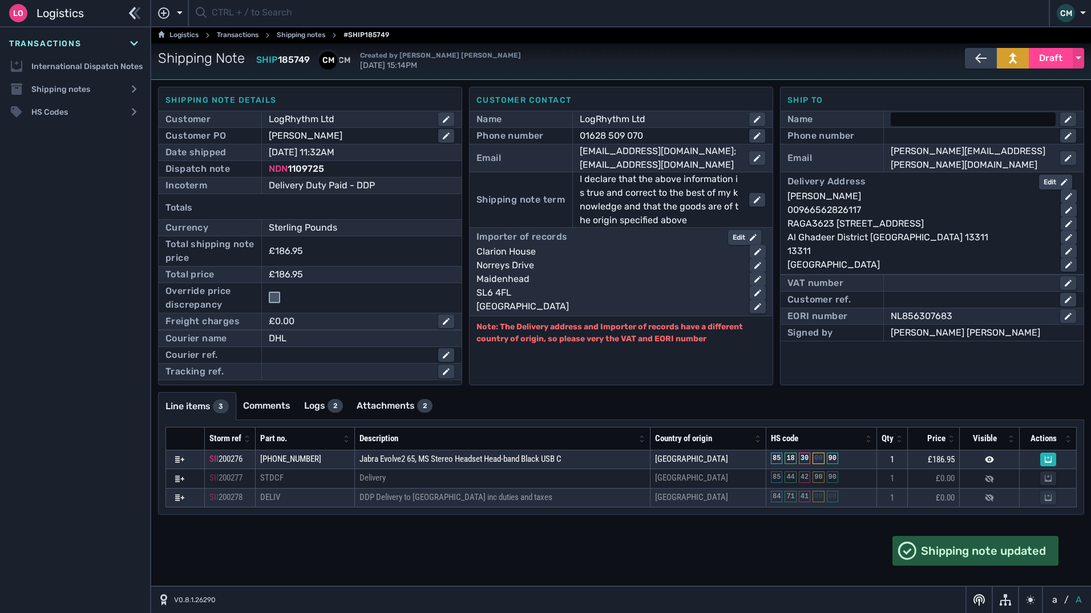
click at [914, 126] on div at bounding box center [973, 119] width 165 height 14
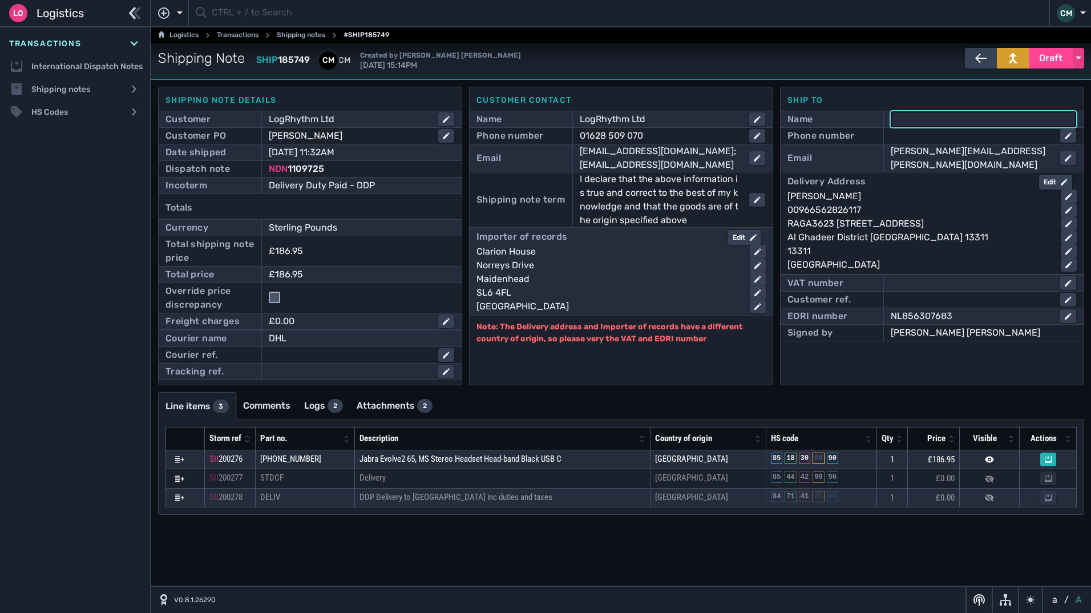
paste input "Mohamed Atta Elnewishi"
type input "Mohamed Atta Elnewishi"
click at [867, 203] on div "00966562826117" at bounding box center [920, 210] width 264 height 14
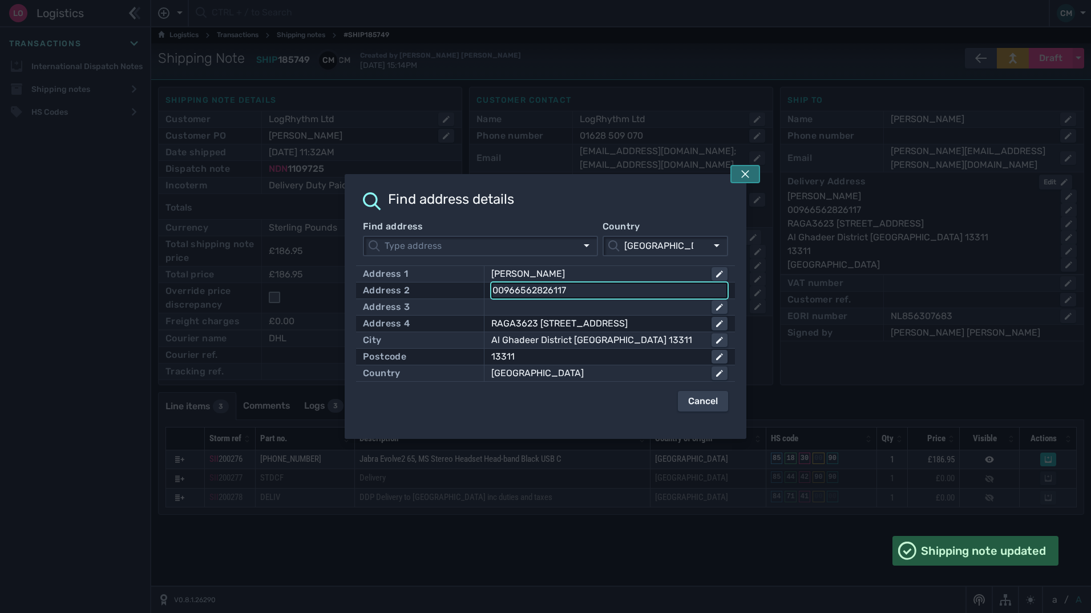
click at [742, 174] on icon at bounding box center [745, 174] width 9 height 9
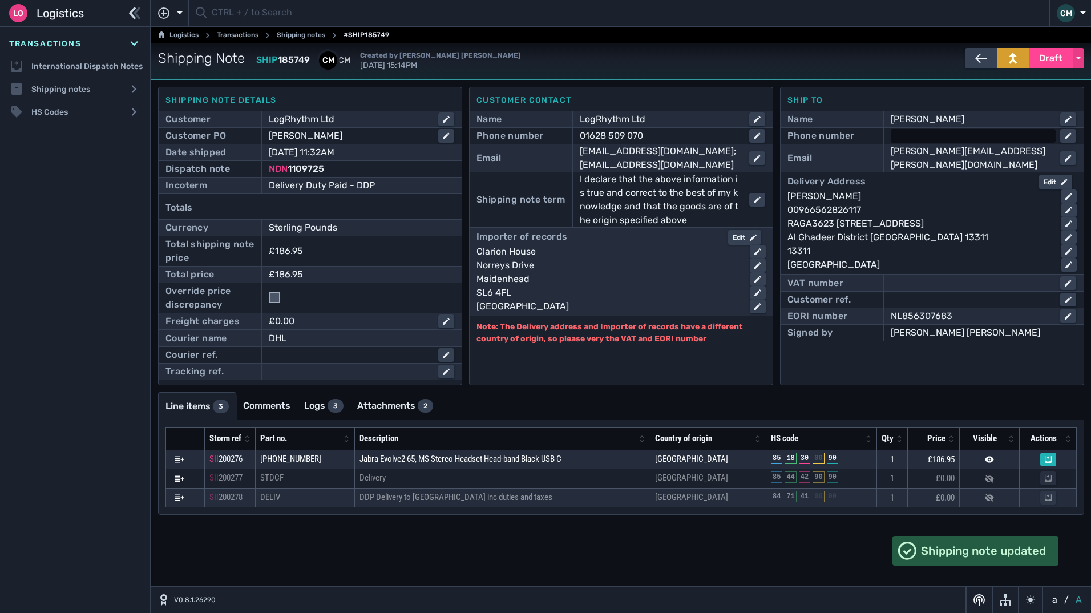
click at [916, 138] on div at bounding box center [973, 136] width 165 height 14
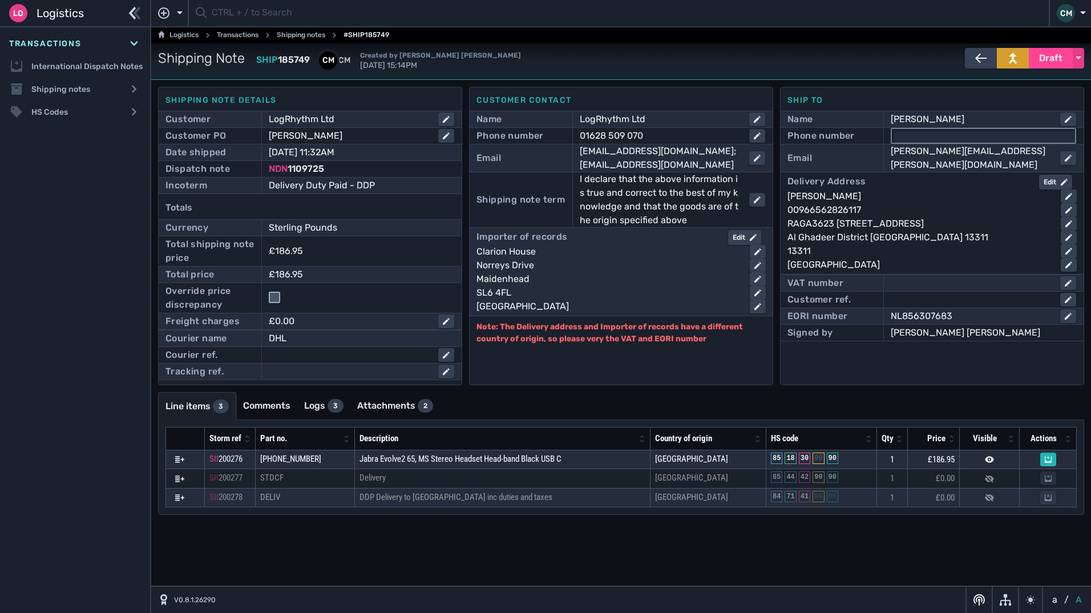
click at [907, 135] on input "text" at bounding box center [983, 136] width 183 height 14
paste input "00966562826117"
type input "00966562826117"
click at [737, 239] on div "Edit" at bounding box center [745, 237] width 24 height 10
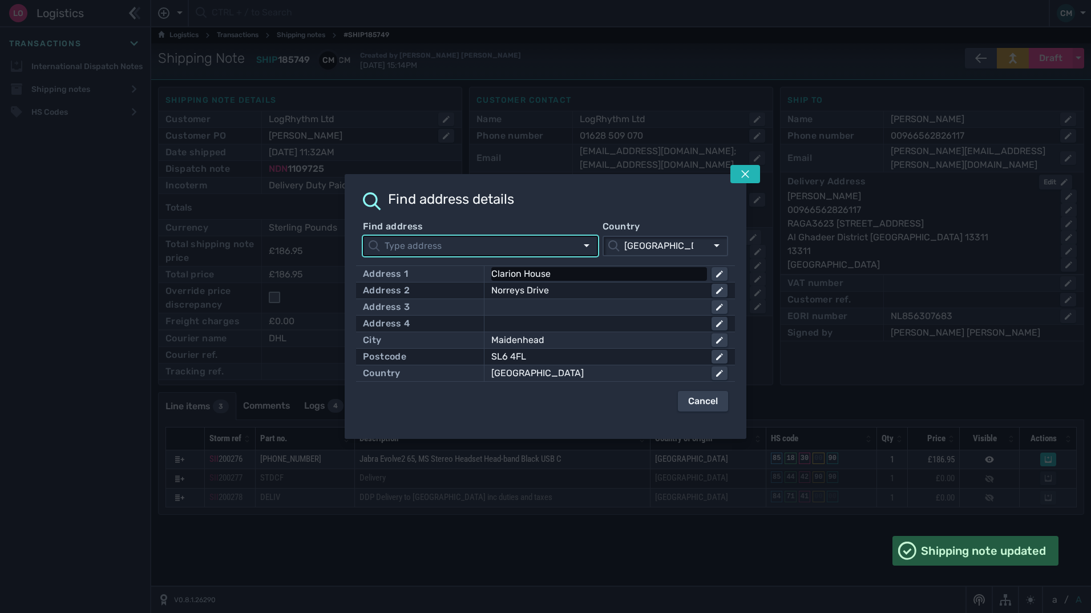
click at [688, 272] on div "Clarion House" at bounding box center [597, 274] width 211 height 14
click at [688, 272] on input "Clarion House" at bounding box center [610, 274] width 234 height 14
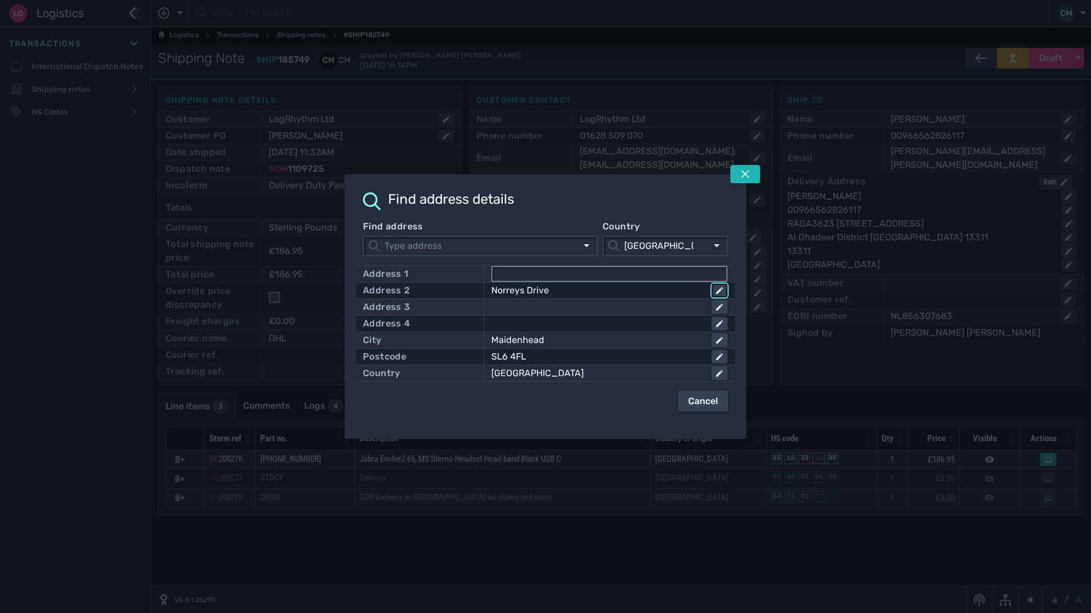
click button at bounding box center [720, 291] width 16 height 14
click button at bounding box center [720, 340] width 16 height 14
click button at bounding box center [720, 357] width 16 height 14
click button at bounding box center [720, 373] width 16 height 14
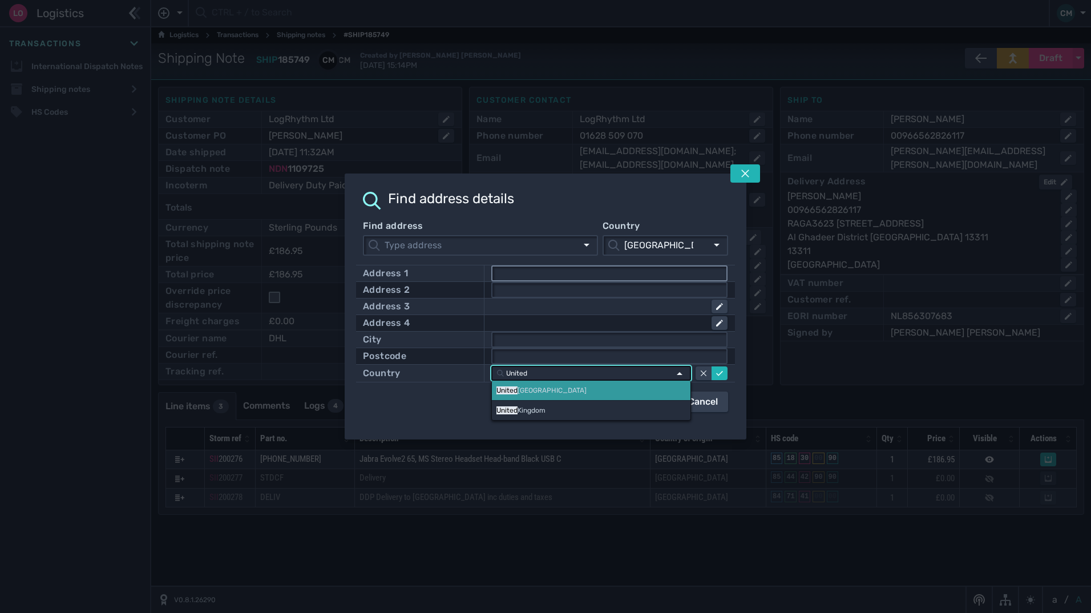
type input "[GEOGRAPHIC_DATA]"
click at [561, 391] on mark "[GEOGRAPHIC_DATA]" at bounding box center [531, 390] width 69 height 8
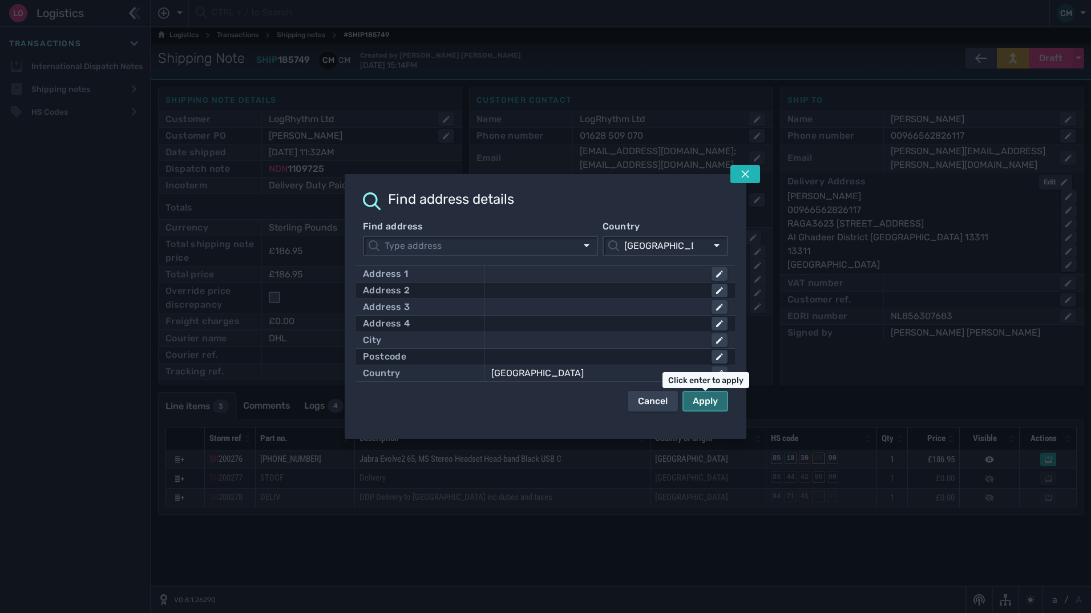
click at [705, 400] on div "Apply" at bounding box center [705, 401] width 25 height 14
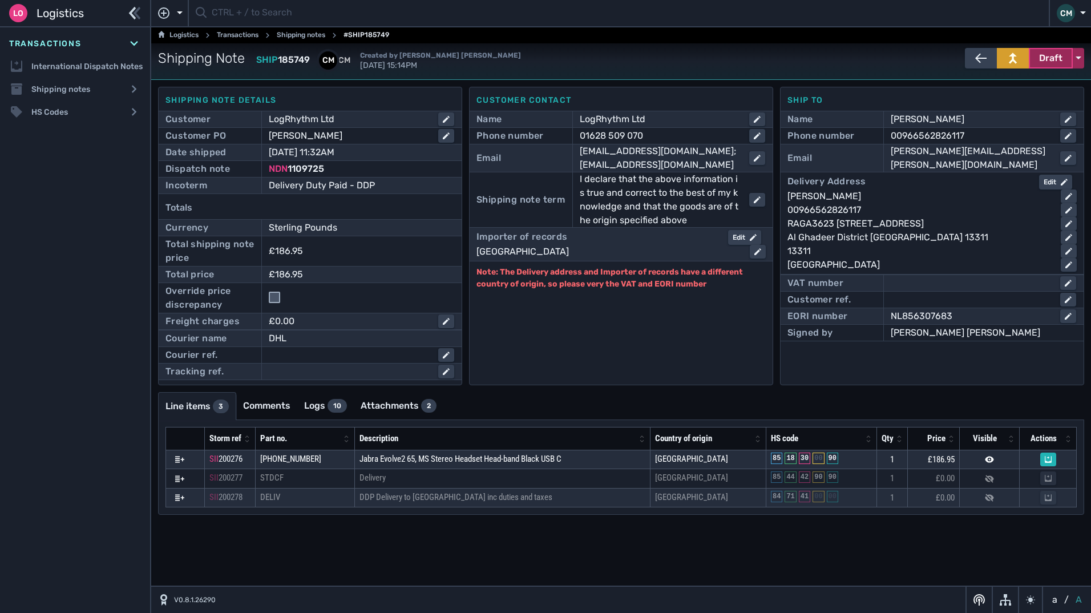
click at [1047, 59] on span "Draft" at bounding box center [1051, 58] width 23 height 14
click at [1004, 87] on div "Dispatched" at bounding box center [1030, 82] width 108 height 23
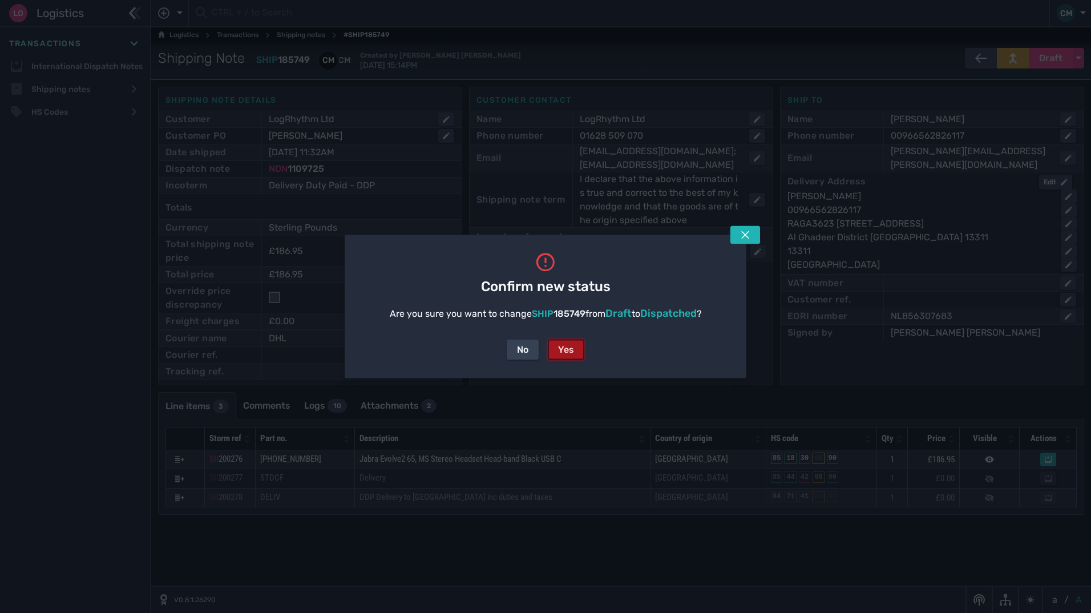
click at [565, 353] on div "Yes" at bounding box center [566, 350] width 16 height 14
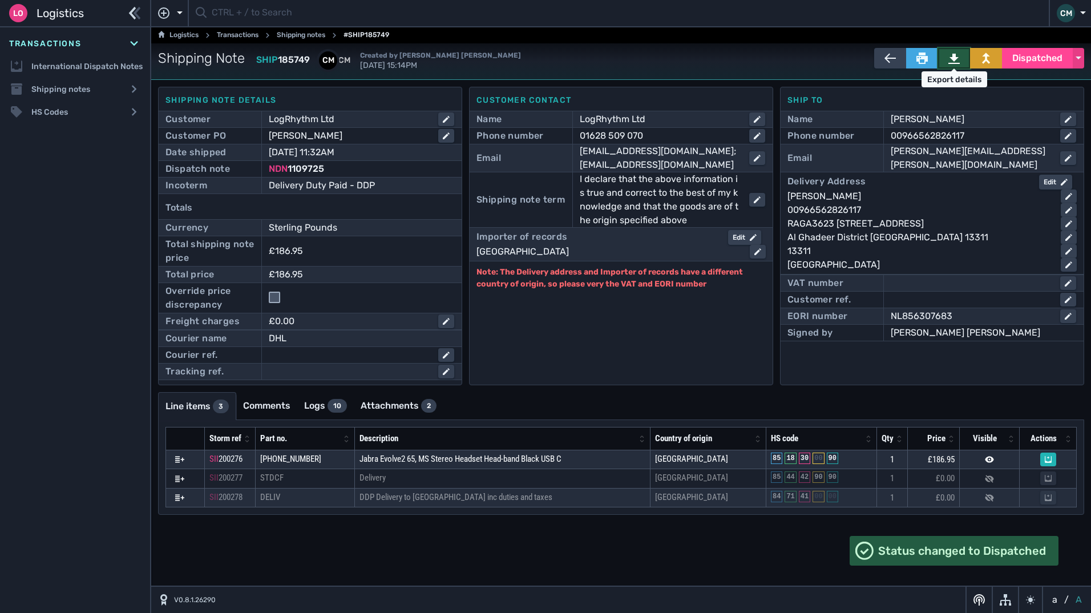
click at [956, 61] on icon at bounding box center [954, 58] width 11 height 11
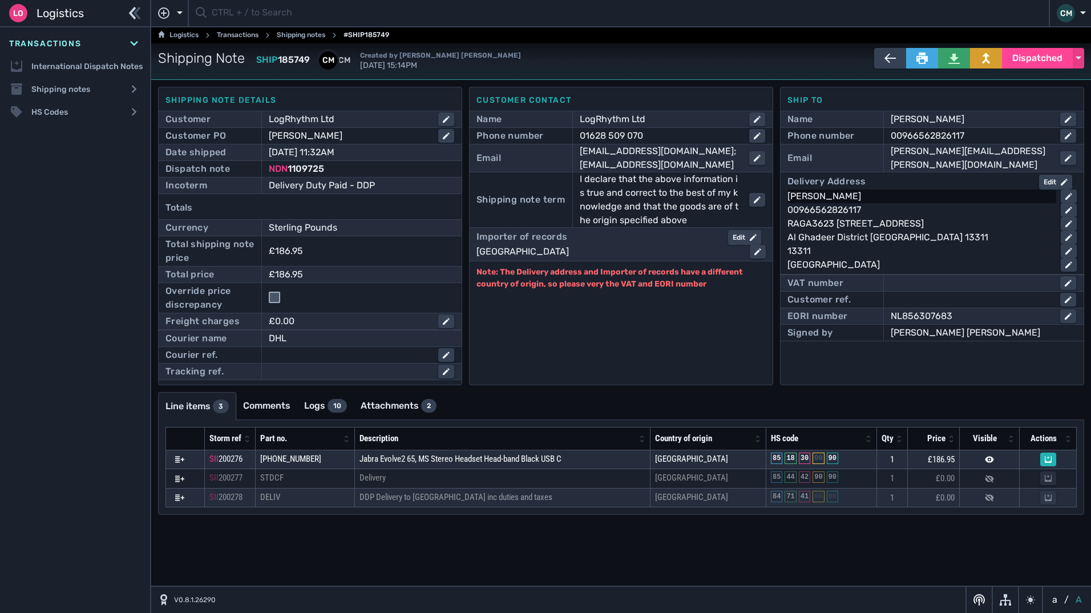
click at [820, 190] on div "Mohamed Atta Elnewishi" at bounding box center [920, 197] width 264 height 14
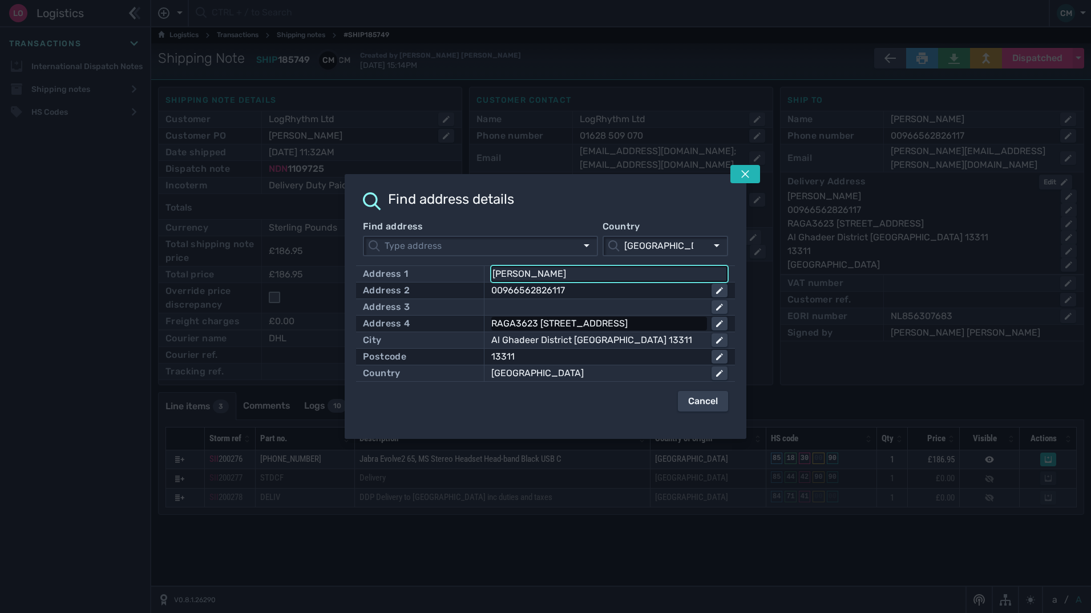
click at [630, 321] on div "RAGA3623 3623 Al Sail Al Kabeer St" at bounding box center [597, 324] width 211 height 14
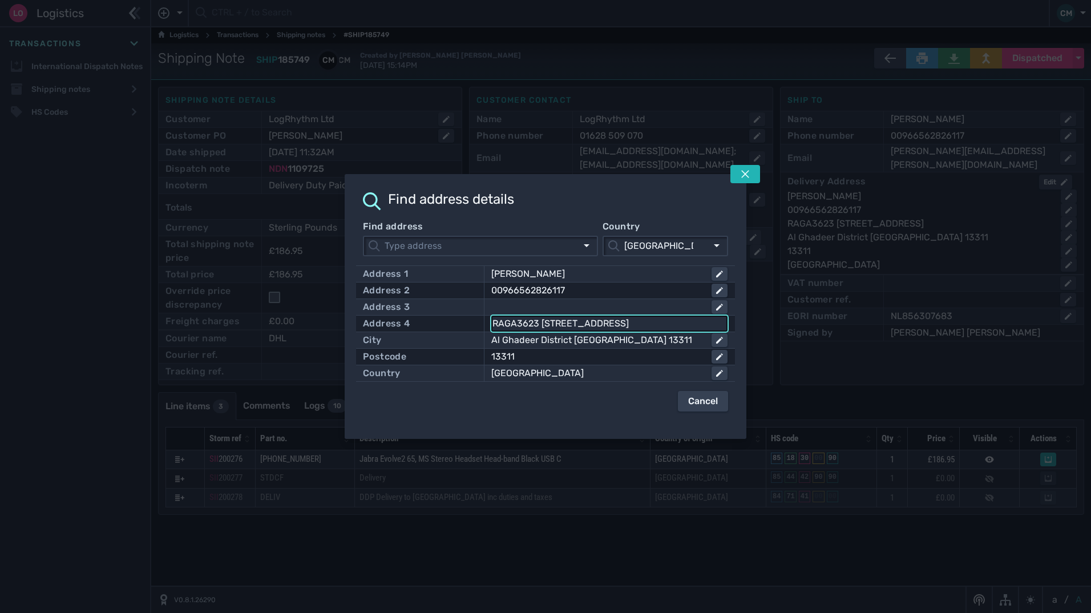
drag, startPoint x: 630, startPoint y: 321, endPoint x: 425, endPoint y: 319, distance: 204.4
click at [402, 318] on div "Address 4 RAGA3623 3623 Al Sail Al Kabeer St" at bounding box center [545, 324] width 365 height 16
click at [630, 337] on div "Al Ghadeer District Riyadh 13311" at bounding box center [597, 340] width 211 height 14
drag, startPoint x: 638, startPoint y: 340, endPoint x: 429, endPoint y: 312, distance: 210.2
click at [429, 312] on div "Address 1 Mohamed Atta Elnewishi Address 2 00966562826117 Address 3 Address 4 R…" at bounding box center [545, 323] width 379 height 116
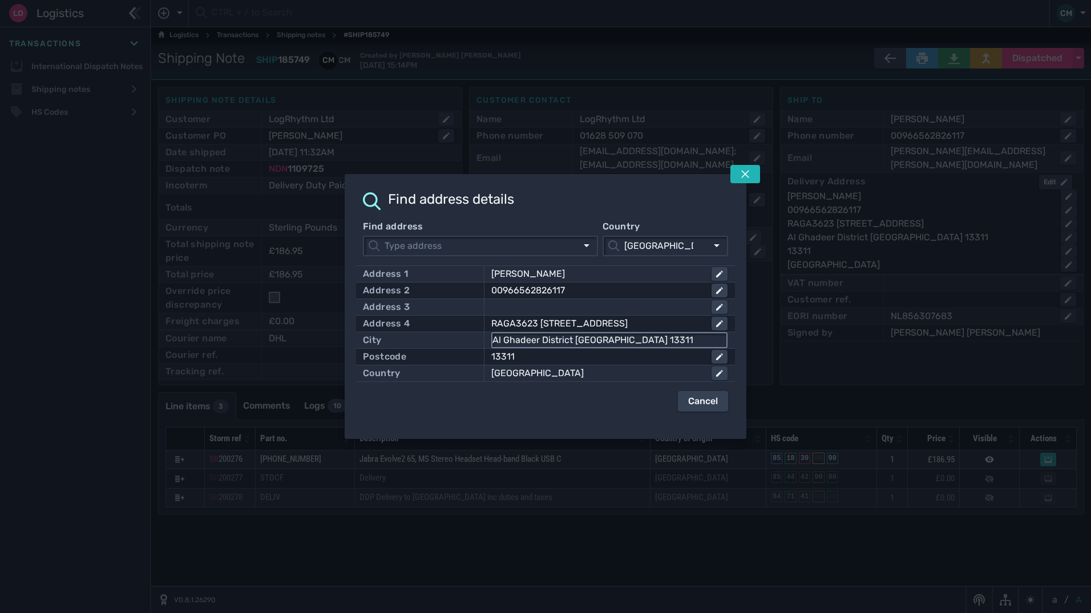
click at [593, 341] on input "Al Ghadeer District Riyadh 13311" at bounding box center [610, 340] width 234 height 14
click at [592, 341] on input "Al Ghadeer District Riyadh 13311" at bounding box center [610, 340] width 234 height 14
click at [605, 274] on div "Mohamed Atta Elnewishi" at bounding box center [597, 274] width 211 height 14
click at [605, 274] on input "Mohamed Atta Elnewishi" at bounding box center [610, 274] width 234 height 14
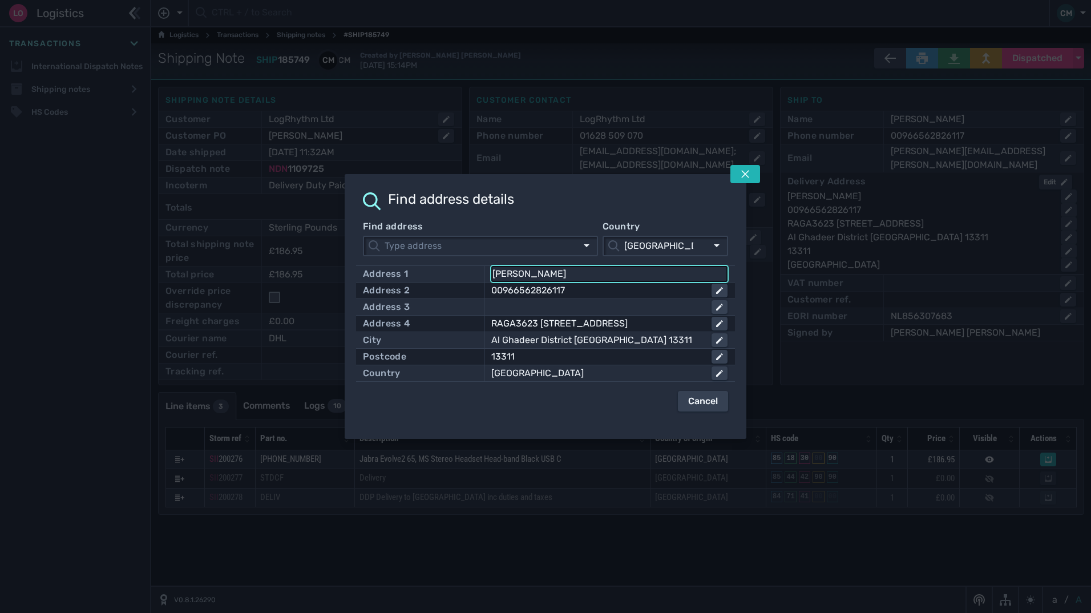
click at [583, 299] on div "Address 3" at bounding box center [545, 307] width 379 height 17
click at [585, 295] on div "00966562826117" at bounding box center [597, 291] width 211 height 14
drag, startPoint x: 585, startPoint y: 295, endPoint x: 522, endPoint y: 308, distance: 63.7
click at [522, 308] on div "Address 1 Mohamed Atta Elnewishi Address 2 00966562826117 Address 3 Address 4 R…" at bounding box center [545, 323] width 379 height 116
click at [743, 177] on icon at bounding box center [746, 174] width 8 height 8
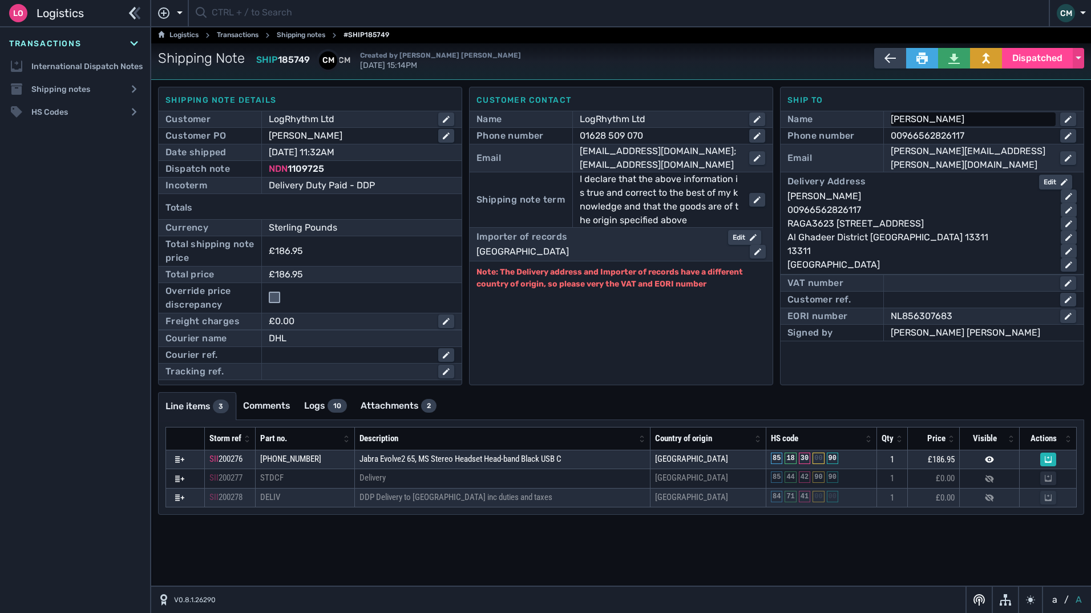
click at [1001, 120] on div "Mohamed Atta Elnewishi" at bounding box center [971, 119] width 160 height 14
click at [1033, 152] on div "mohamed.atta@exabeam.com" at bounding box center [971, 157] width 160 height 27
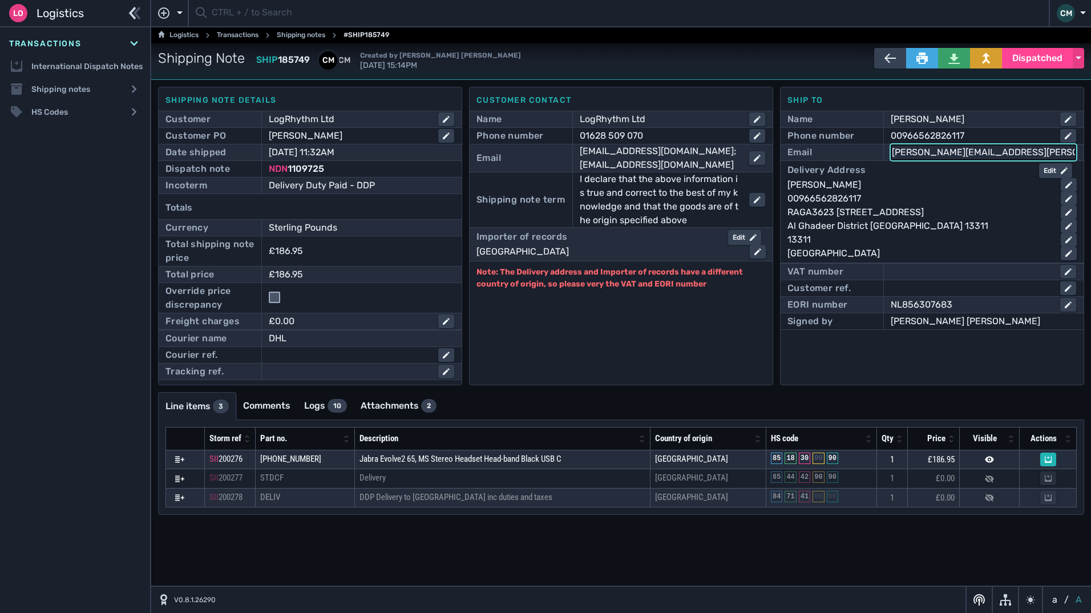
click at [1033, 152] on input "mohamed.atta@exabeam.com" at bounding box center [983, 153] width 183 height 14
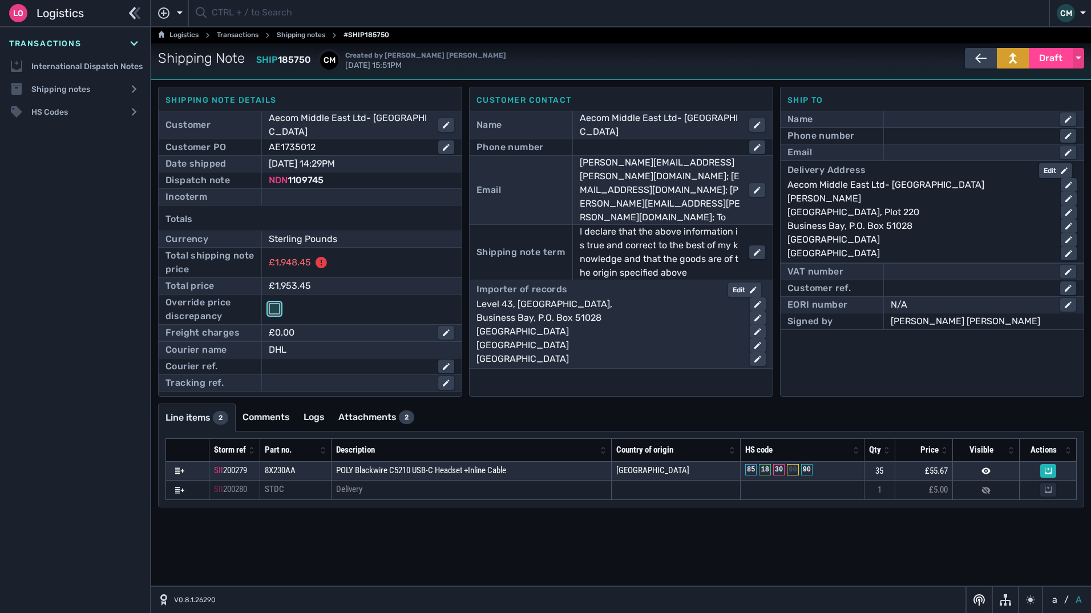
click at [275, 303] on input "checkbox" at bounding box center [274, 308] width 11 height 11
checkbox input "true"
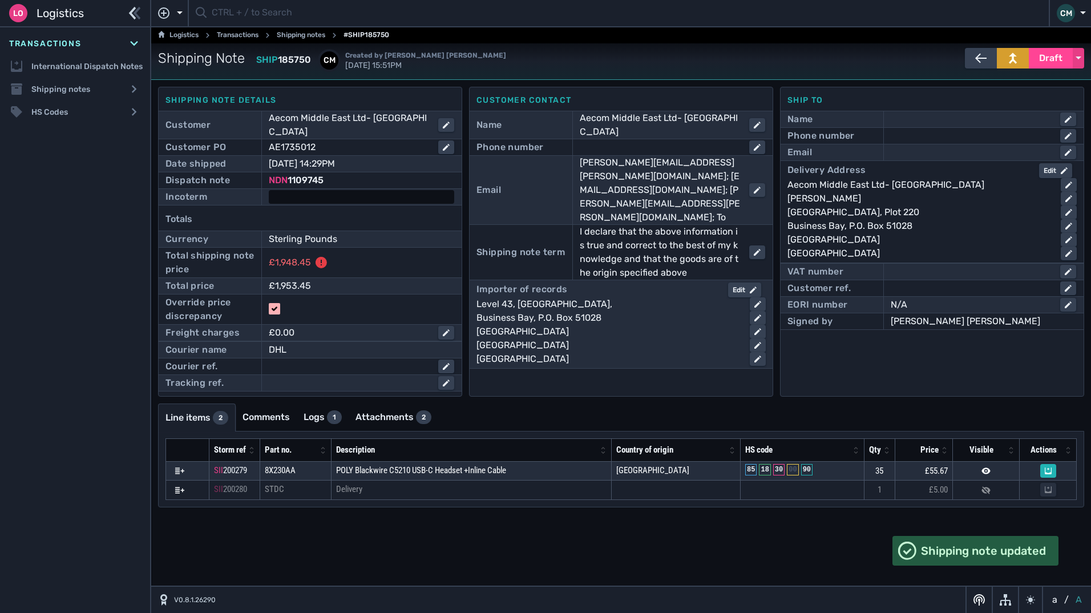
click at [292, 190] on div at bounding box center [362, 197] width 186 height 14
click at [301, 190] on select "- Ex Works - EXW Free Carrier - FCA Carriage Paid To - CPT Carriage Insurance P…" at bounding box center [361, 197] width 183 height 15
select select "[object Object]"
click at [270, 190] on select "- Ex Works - EXW Free Carrier - FCA Carriage Paid To - CPT Carriage Insurance P…" at bounding box center [361, 197] width 183 height 15
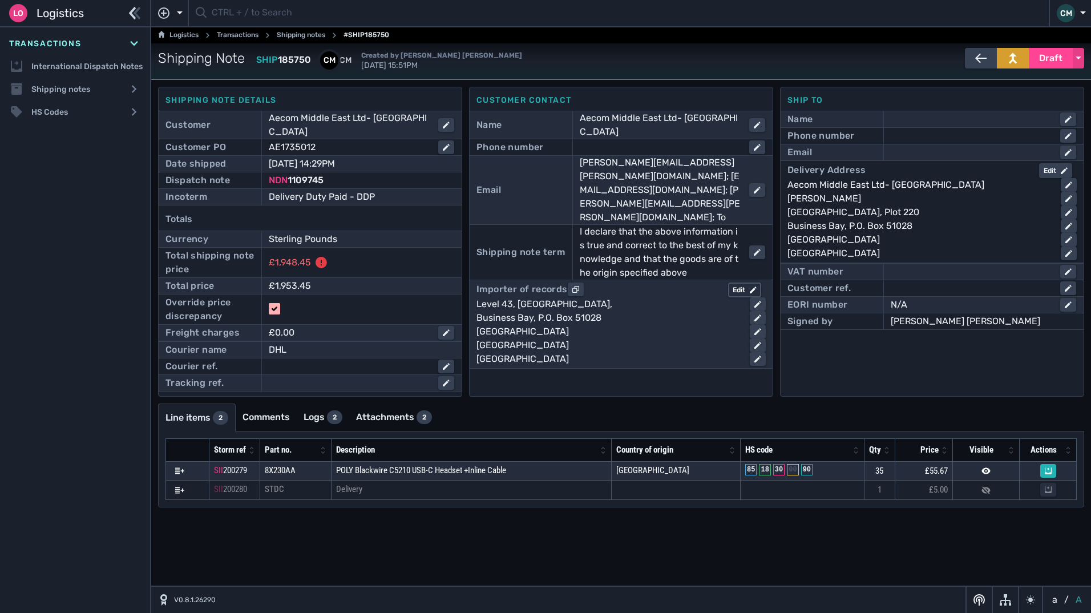
click at [746, 285] on div "Edit" at bounding box center [745, 290] width 24 height 10
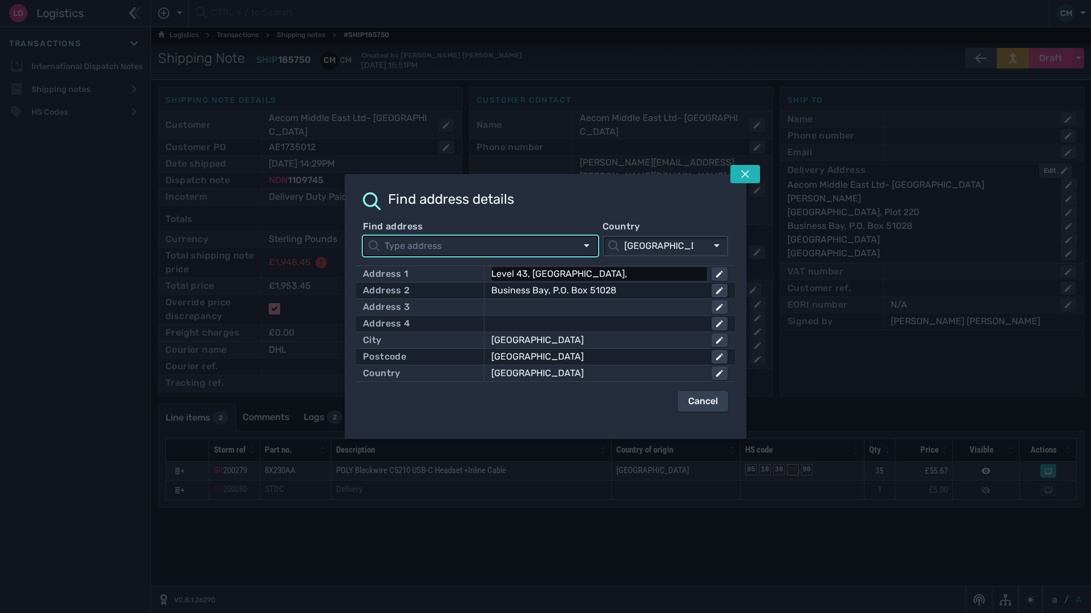
click at [653, 279] on div "Level 43, [GEOGRAPHIC_DATA]," at bounding box center [597, 274] width 211 height 14
click at [653, 279] on input "Level 43, [GEOGRAPHIC_DATA]," at bounding box center [610, 274] width 234 height 14
click button at bounding box center [720, 291] width 16 height 14
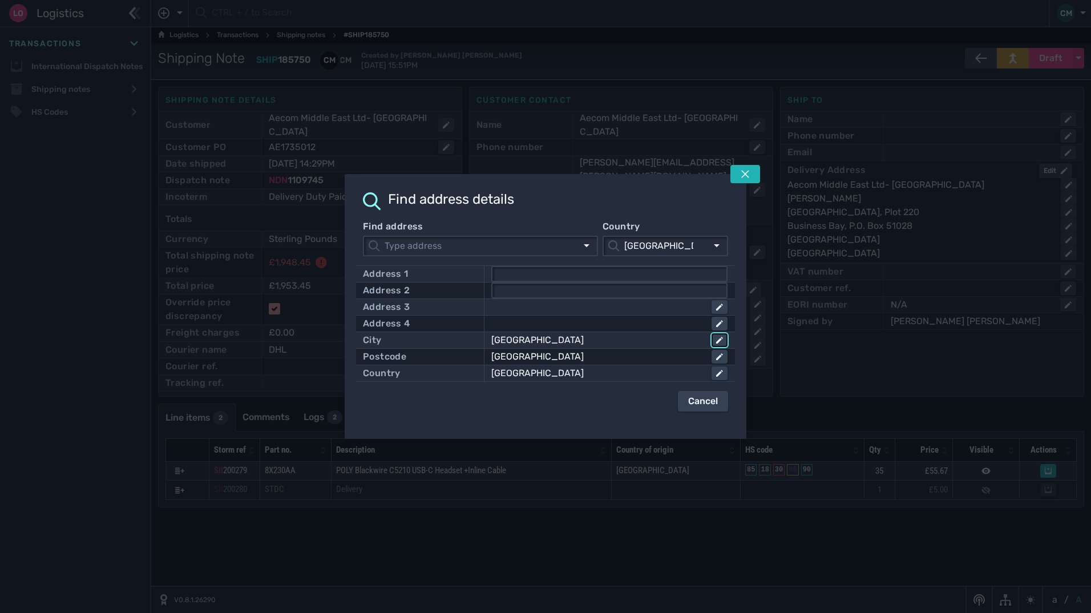
click button at bounding box center [720, 340] width 16 height 14
click button at bounding box center [720, 357] width 16 height 14
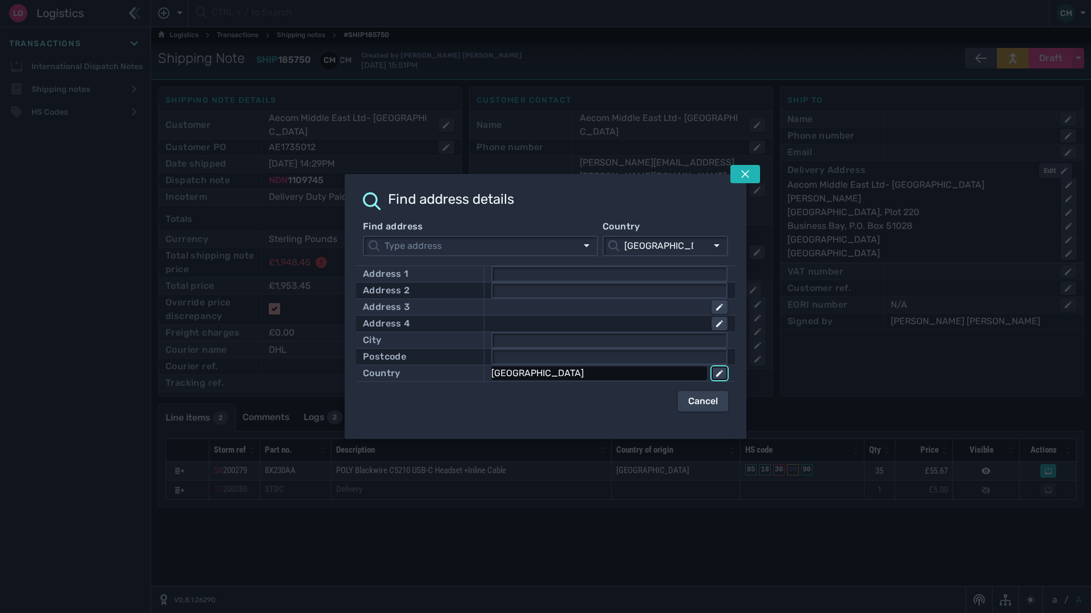
click at [676, 377] on div "[GEOGRAPHIC_DATA]" at bounding box center [597, 373] width 211 height 14
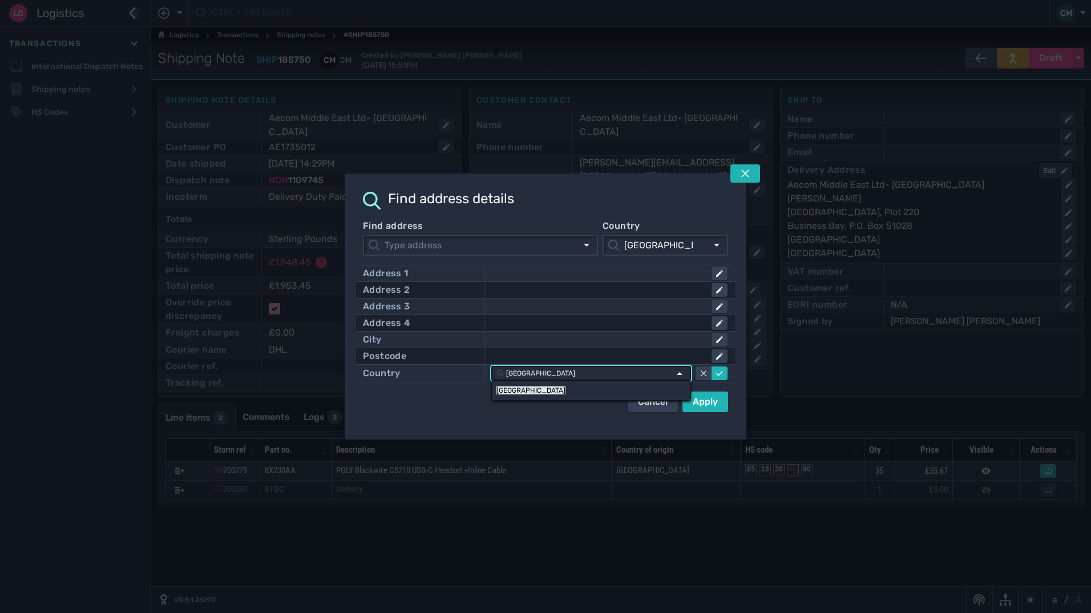
click at [722, 401] on button "Apply" at bounding box center [706, 402] width 46 height 21
